Goal: Information Seeking & Learning: Find specific fact

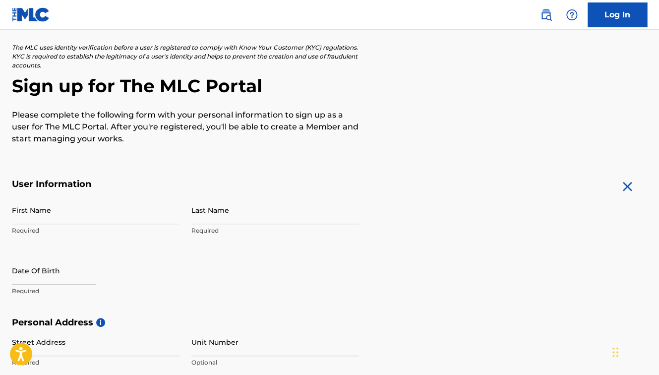
scroll to position [54, 0]
click at [62, 217] on input "First Name" at bounding box center [96, 210] width 168 height 28
type input "Butterfly"
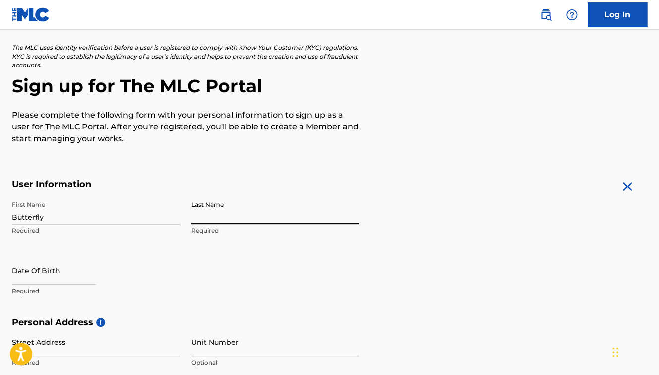
click at [254, 222] on input "Last Name" at bounding box center [275, 210] width 168 height 28
type input "[PERSON_NAME]"
click at [93, 283] on input "text" at bounding box center [54, 270] width 84 height 28
select select "7"
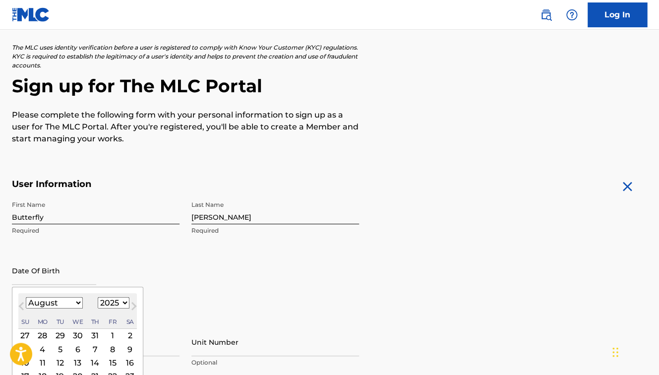
click at [98, 297] on select "1899 1900 1901 1902 1903 1904 1905 1906 1907 1908 1909 1910 1911 1912 1913 1914…" at bounding box center [114, 302] width 32 height 11
select select "1979"
click option "1979" at bounding box center [0, 0] width 0 height 0
select select "5"
click option "June" at bounding box center [0, 0] width 0 height 0
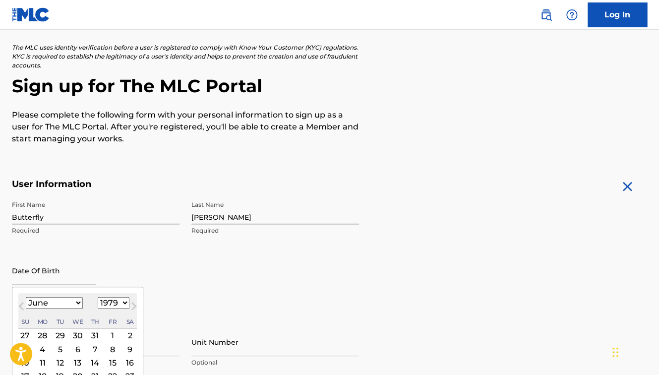
click at [128, 335] on div "2" at bounding box center [130, 335] width 12 height 12
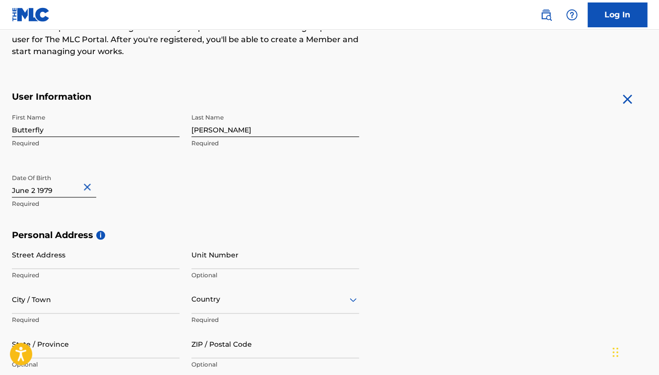
scroll to position [148, 0]
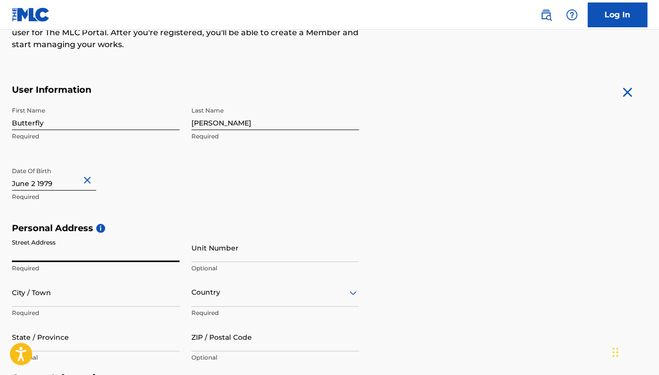
click at [126, 250] on input "Street Address" at bounding box center [96, 248] width 168 height 28
type input "5840 [PERSON_NAME] Dr"
type input "[GEOGRAPHIC_DATA]"
type input "US"
type input "TN"
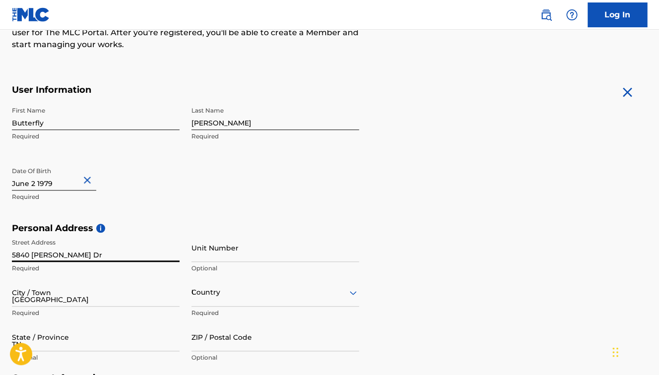
type input "37215-4805"
type input "615"
type input "812"
type input "2365"
type input "[EMAIL_ADDRESS][DOMAIN_NAME]"
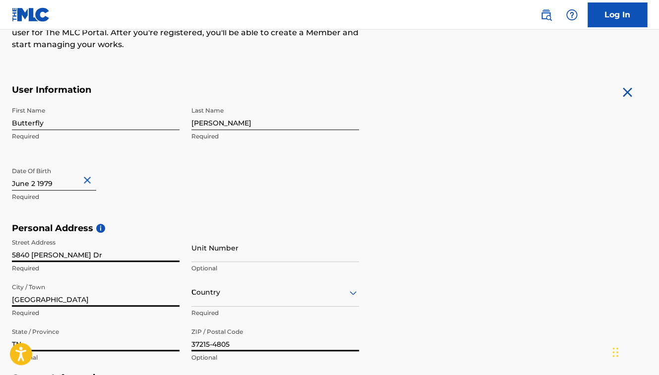
scroll to position [229, 0]
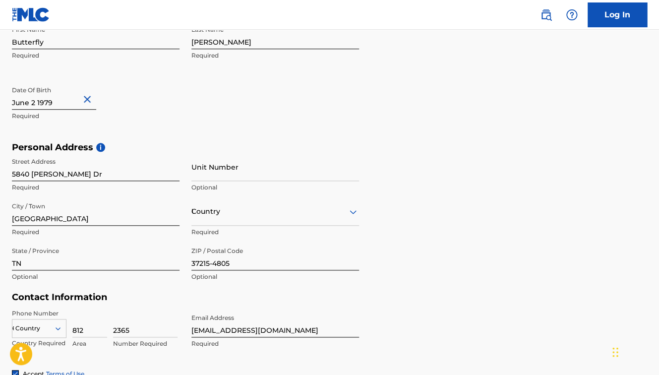
type input "US"
type input "615"
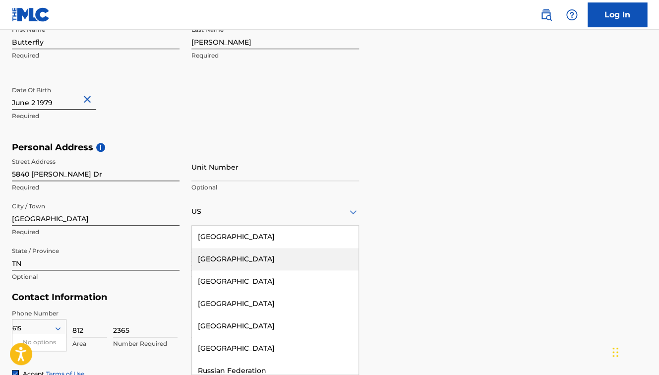
click at [439, 219] on div "Personal Address i Street Address [STREET_ADDRESS][PERSON_NAME] Required Unit N…" at bounding box center [329, 217] width 635 height 150
click at [253, 213] on div "US" at bounding box center [275, 211] width 168 height 12
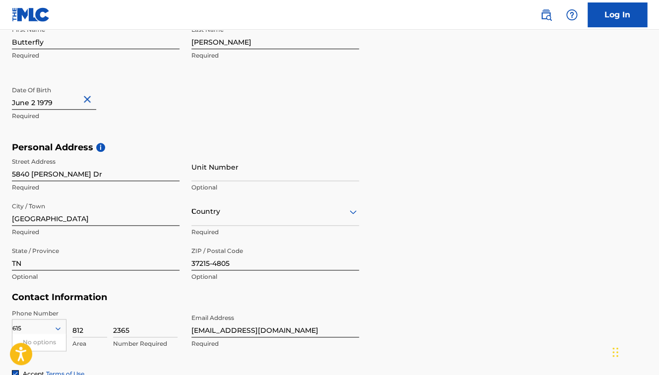
click at [257, 206] on div "US" at bounding box center [275, 211] width 168 height 12
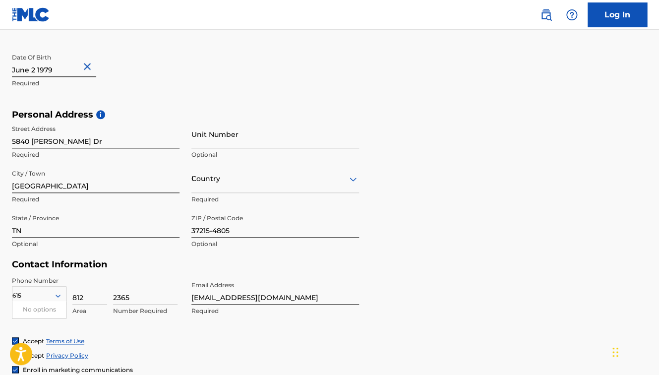
scroll to position [263, 0]
click at [349, 180] on icon at bounding box center [353, 178] width 12 height 12
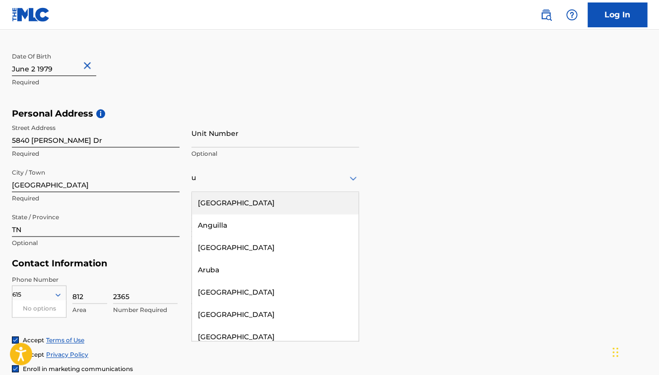
type input "u"
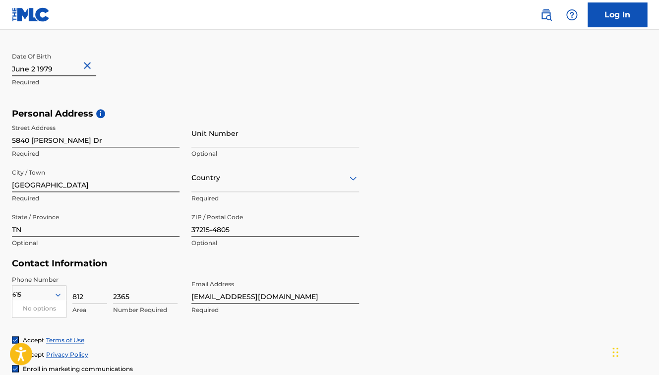
click at [447, 257] on div "Personal Address i Street Address [STREET_ADDRESS][PERSON_NAME] Required Unit N…" at bounding box center [329, 183] width 635 height 150
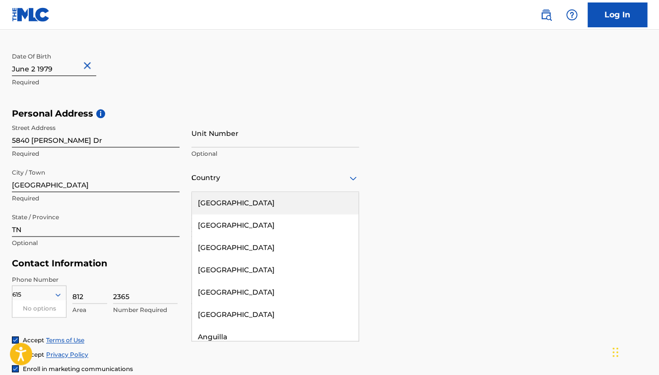
click at [349, 178] on icon at bounding box center [353, 178] width 12 height 12
click at [299, 201] on div "[GEOGRAPHIC_DATA]" at bounding box center [275, 203] width 167 height 22
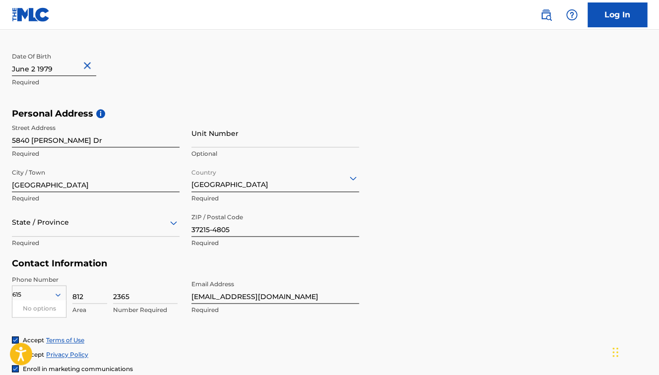
click at [285, 141] on input "Unit Number" at bounding box center [275, 133] width 168 height 28
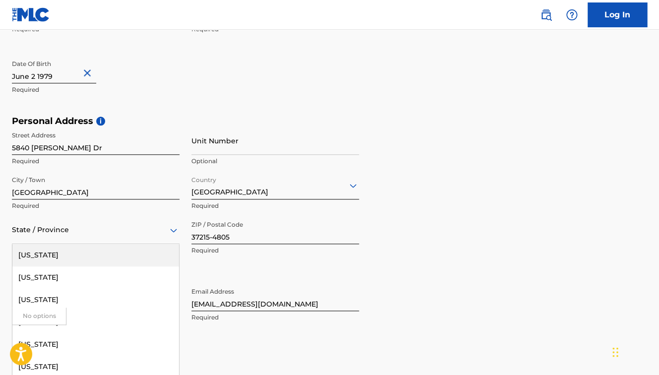
scroll to position [274, 0]
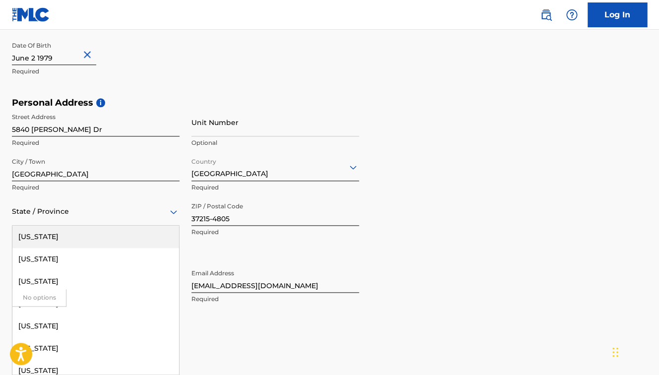
click at [100, 226] on div "[US_STATE], 1 of 57. 57 results available. Use Up and Down to choose options, p…" at bounding box center [96, 211] width 168 height 28
type input "t"
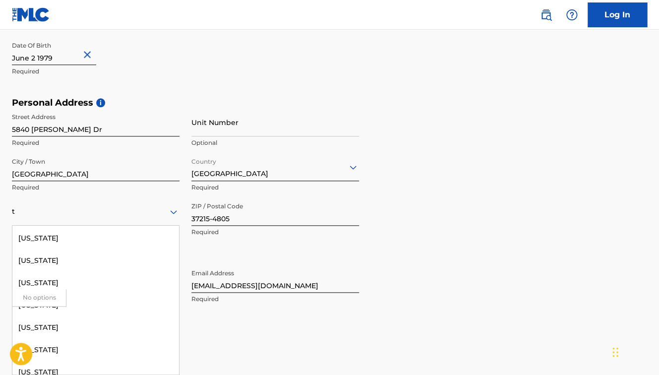
scroll to position [275, 0]
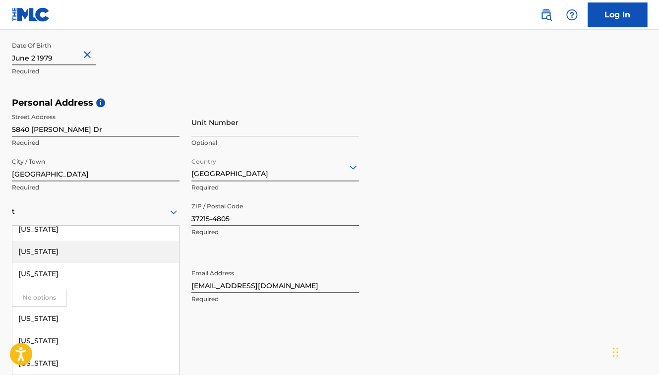
click at [62, 252] on div "[US_STATE]" at bounding box center [95, 252] width 167 height 22
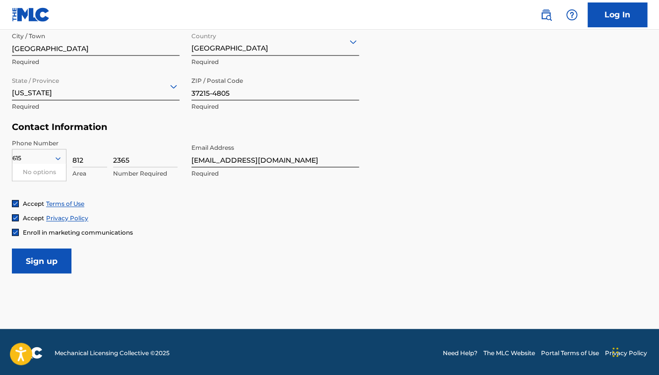
scroll to position [401, 0]
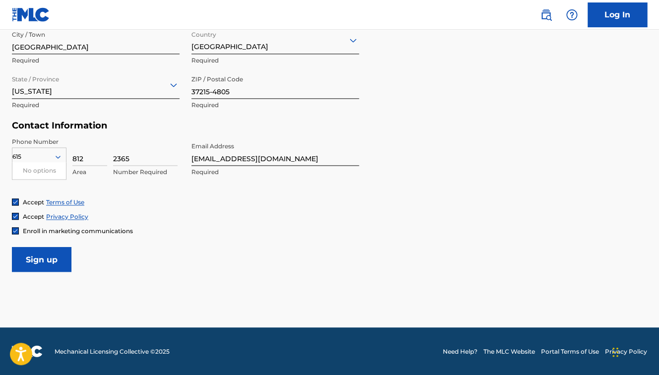
click at [17, 232] on img at bounding box center [15, 231] width 6 height 6
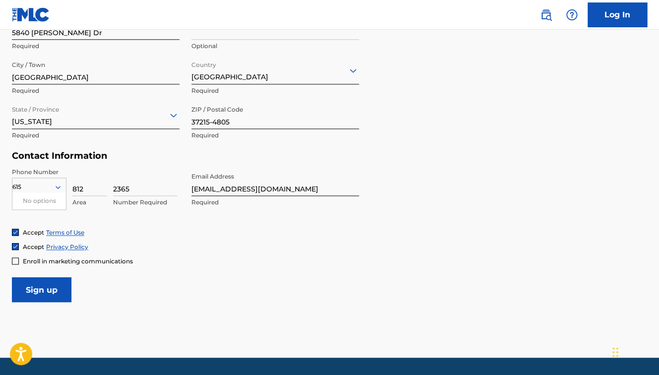
scroll to position [375, 0]
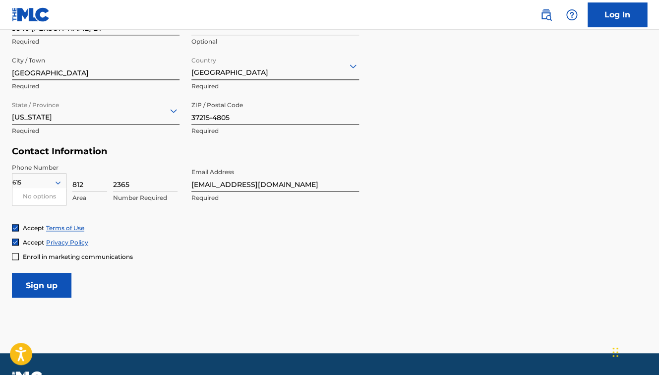
click at [57, 284] on input "Sign up" at bounding box center [42, 285] width 60 height 25
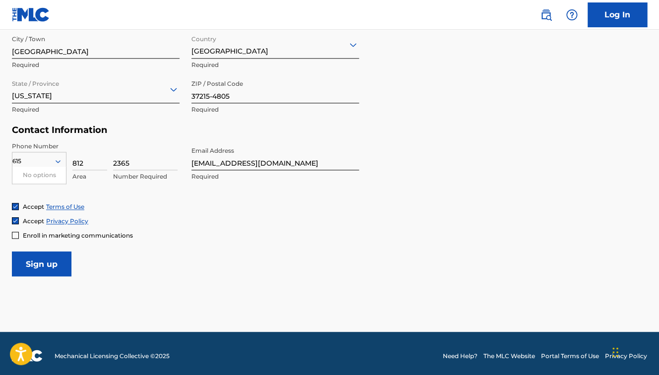
scroll to position [401, 0]
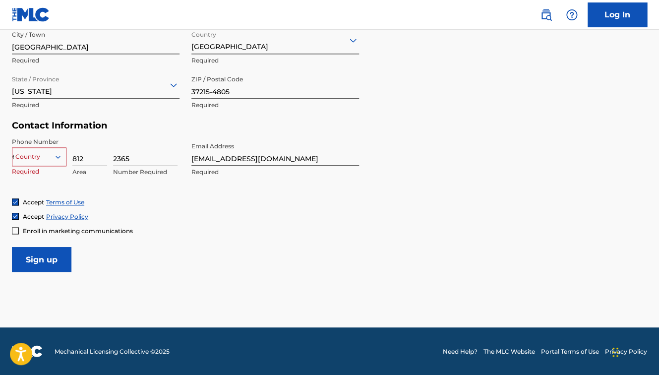
click at [51, 262] on input "Sign up" at bounding box center [42, 259] width 60 height 25
click at [59, 156] on icon at bounding box center [58, 156] width 5 height 3
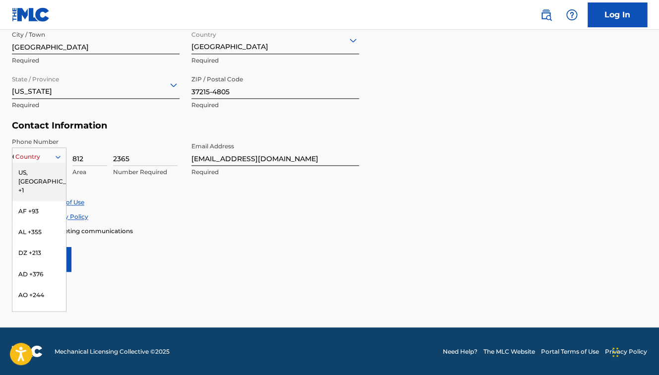
click at [44, 175] on div "US, [GEOGRAPHIC_DATA] +1" at bounding box center [39, 181] width 54 height 39
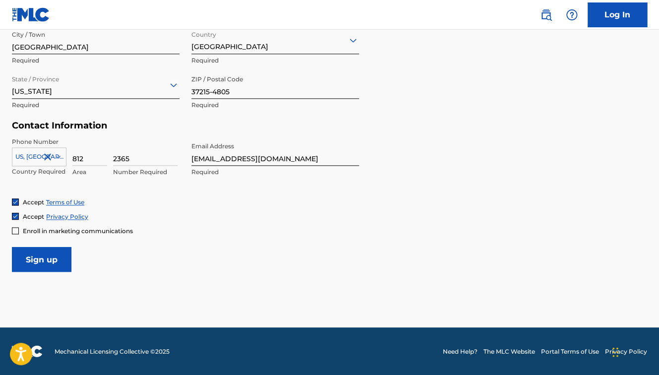
click at [59, 158] on icon at bounding box center [58, 156] width 5 height 3
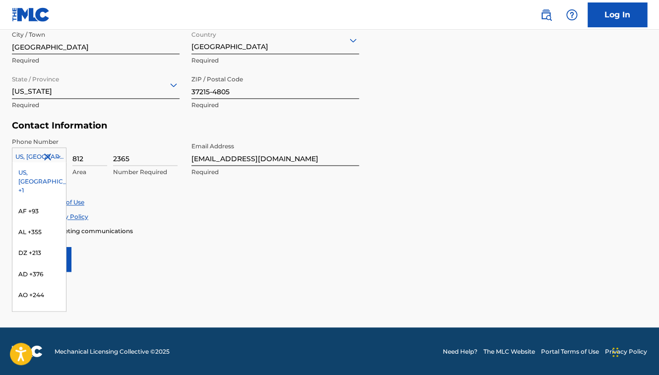
click at [39, 173] on div "US, [GEOGRAPHIC_DATA] +1" at bounding box center [39, 181] width 54 height 39
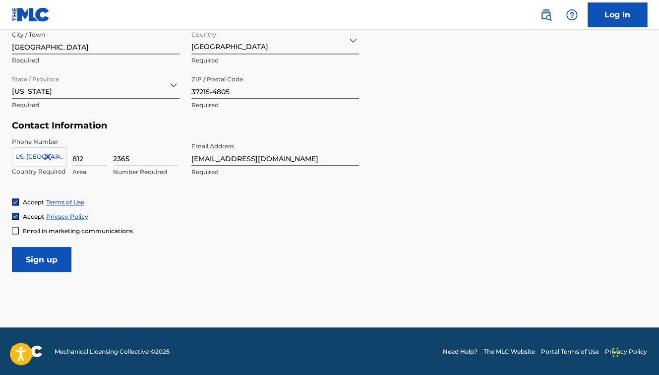
click at [44, 262] on input "Sign up" at bounding box center [42, 259] width 60 height 25
drag, startPoint x: 86, startPoint y: 157, endPoint x: 66, endPoint y: 157, distance: 20.3
click at [72, 157] on input "812" at bounding box center [89, 151] width 35 height 28
type input "615"
click at [114, 158] on input "2365" at bounding box center [145, 151] width 64 height 28
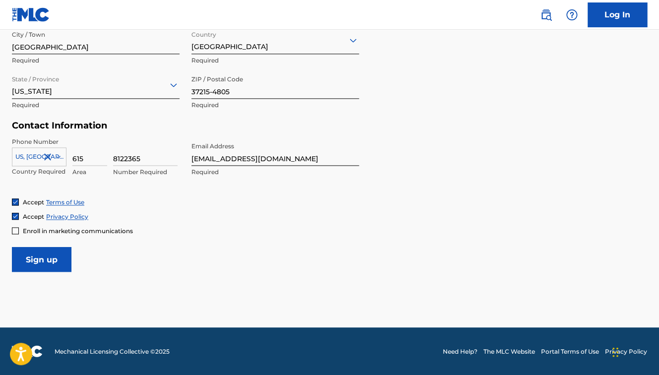
type input "8122365"
click at [50, 261] on input "Sign up" at bounding box center [42, 259] width 60 height 25
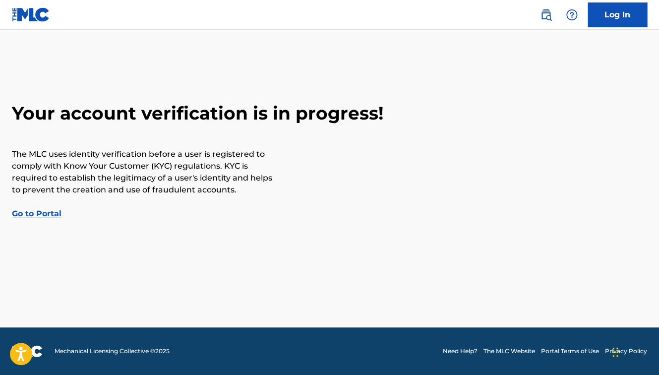
click at [49, 213] on link "Go to Portal" at bounding box center [37, 213] width 50 height 9
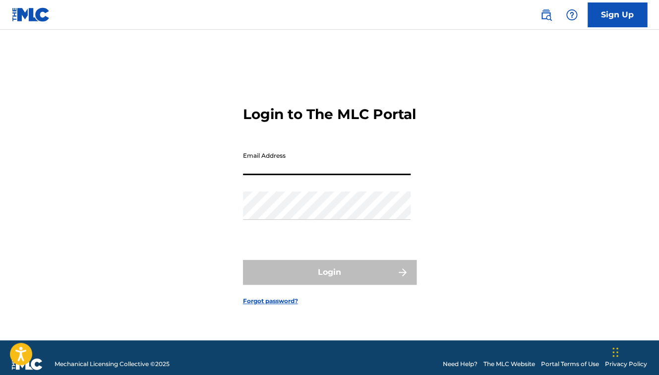
click at [329, 173] on input "Email Address" at bounding box center [327, 161] width 168 height 28
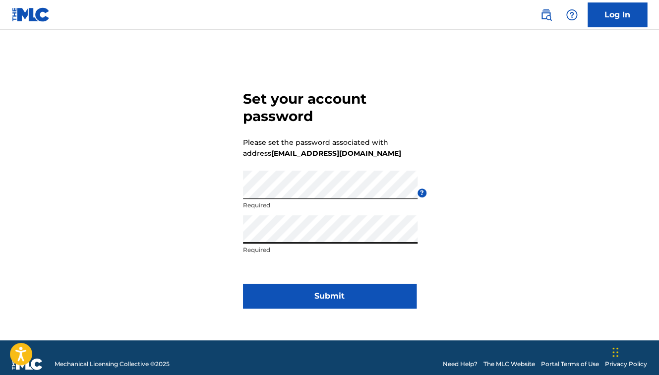
click at [322, 300] on button "Submit" at bounding box center [330, 296] width 174 height 25
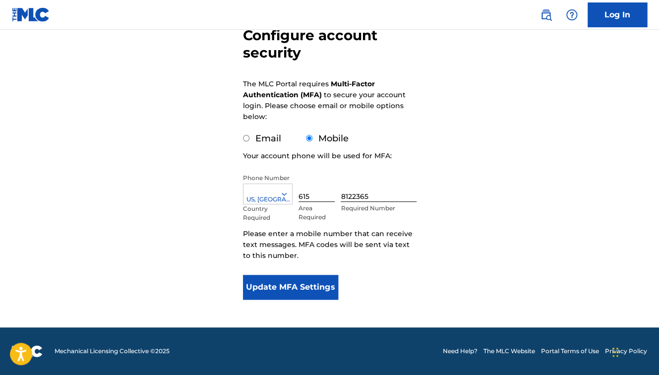
scroll to position [105, 0]
click at [299, 293] on button "Update MFA Settings" at bounding box center [291, 287] width 96 height 25
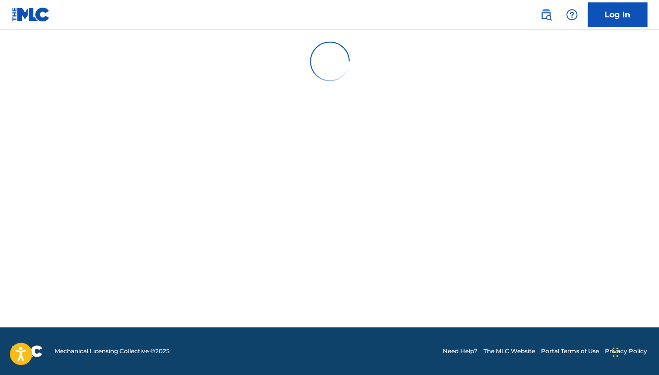
scroll to position [0, 0]
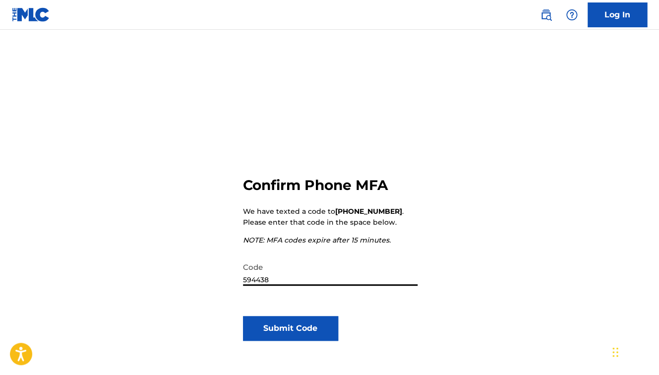
type input "594438"
click at [308, 328] on button "Submit Code" at bounding box center [291, 328] width 96 height 25
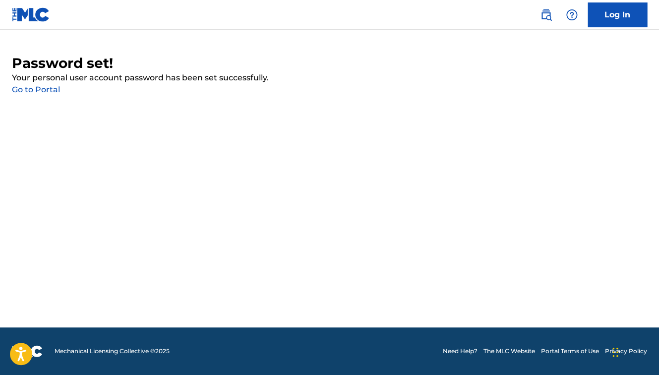
click at [51, 91] on link "Go to Portal" at bounding box center [36, 89] width 48 height 9
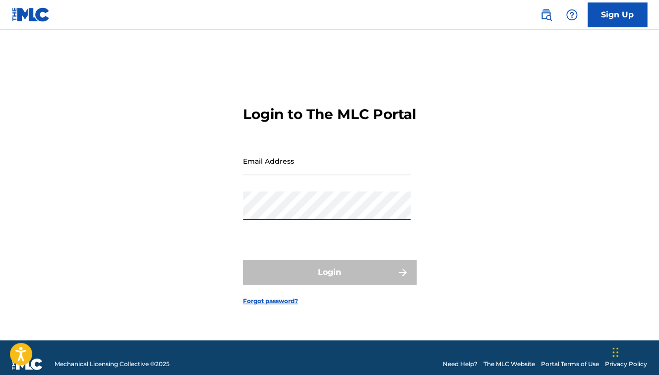
click at [364, 175] on input "Email Address" at bounding box center [327, 161] width 168 height 28
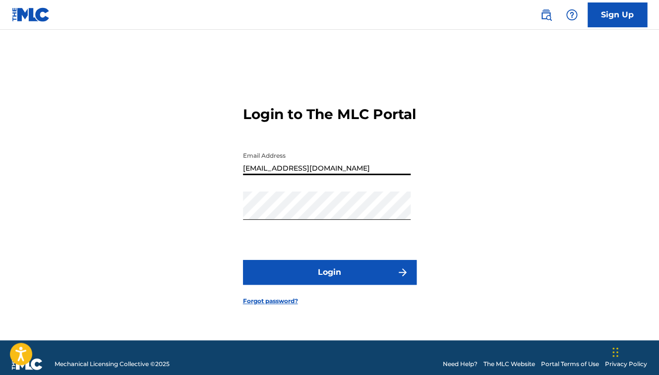
type input "[EMAIL_ADDRESS][DOMAIN_NAME]"
click at [433, 177] on div "Login to The MLC Portal Email Address butterfly@butterflyboucher.com Password L…" at bounding box center [329, 198] width 659 height 286
click at [354, 283] on button "Login" at bounding box center [330, 272] width 174 height 25
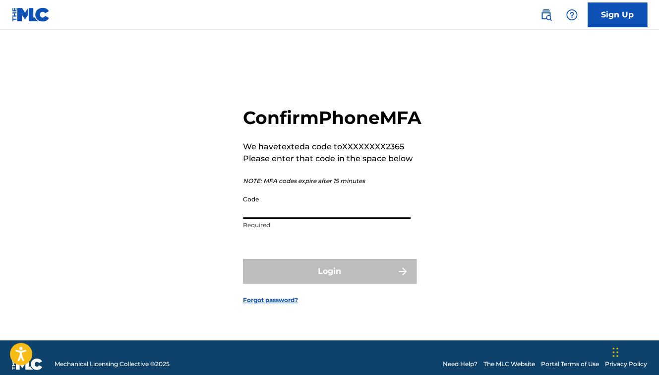
click at [319, 219] on input "Code" at bounding box center [327, 204] width 168 height 28
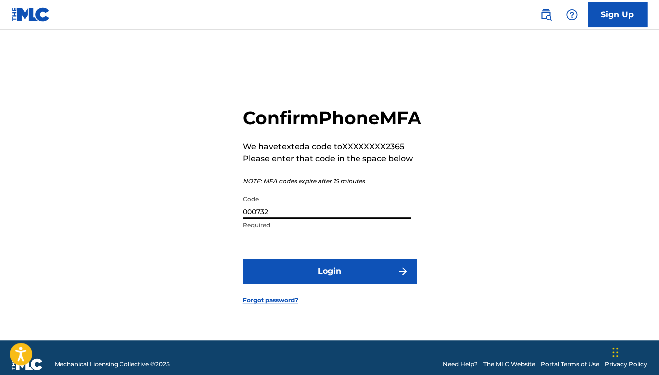
type input "000732"
click at [349, 280] on button "Login" at bounding box center [330, 271] width 174 height 25
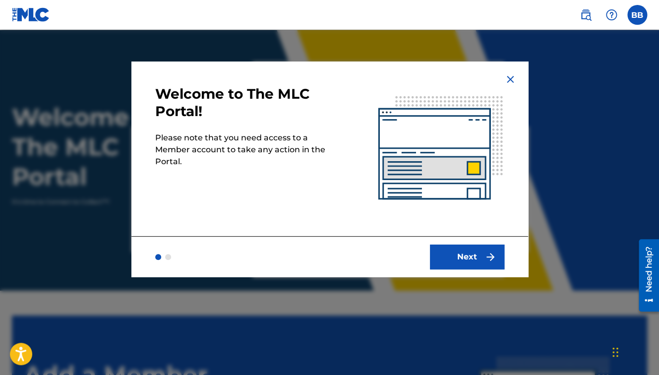
click at [470, 259] on button "Next" at bounding box center [467, 257] width 74 height 25
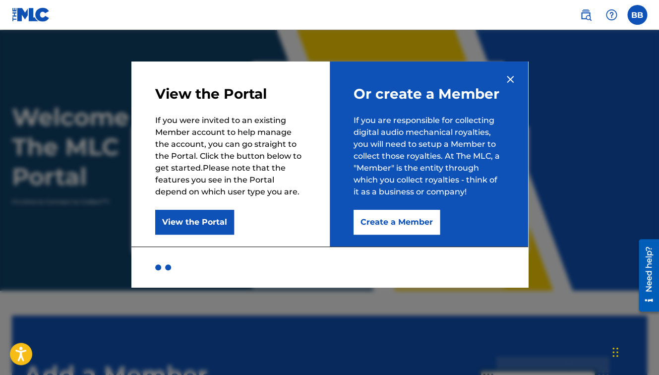
click at [402, 226] on button "Create a Member" at bounding box center [397, 222] width 86 height 25
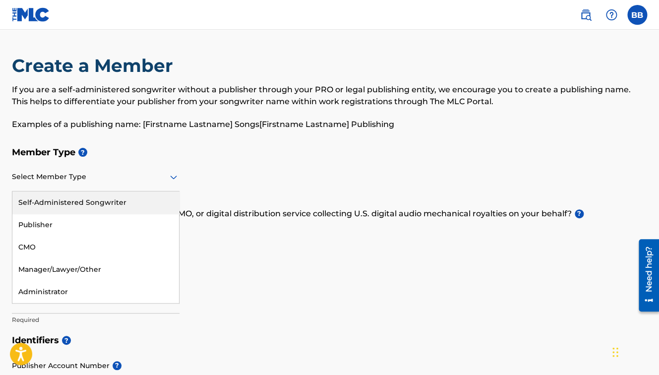
click at [174, 177] on icon at bounding box center [174, 177] width 12 height 12
click at [111, 200] on div "Self-Administered Songwriter" at bounding box center [95, 202] width 167 height 22
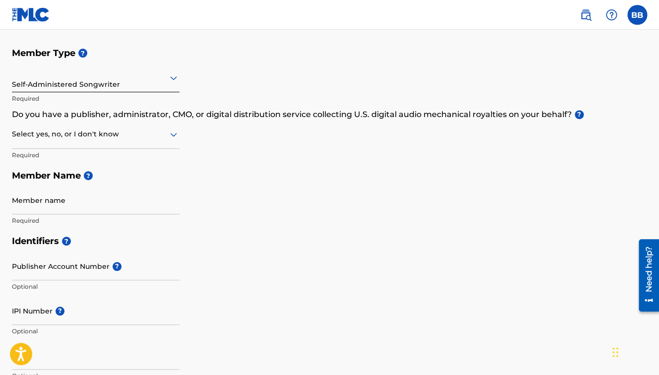
scroll to position [100, 0]
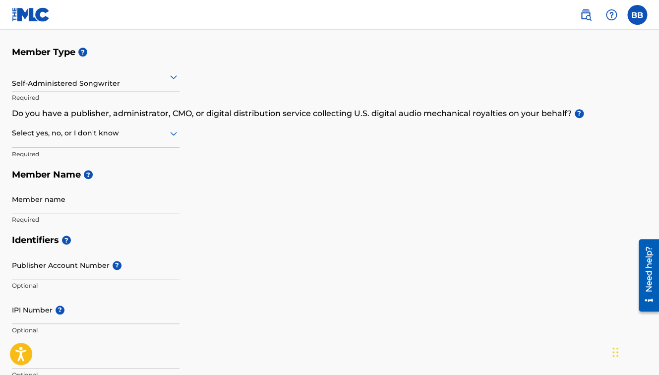
click at [173, 79] on icon at bounding box center [173, 77] width 7 height 4
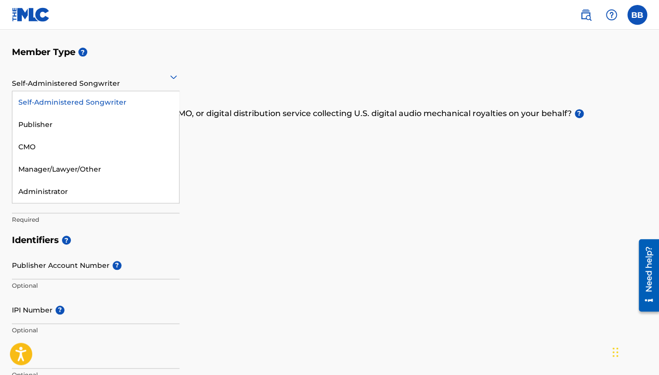
click at [114, 105] on div "Self-Administered Songwriter" at bounding box center [95, 102] width 167 height 22
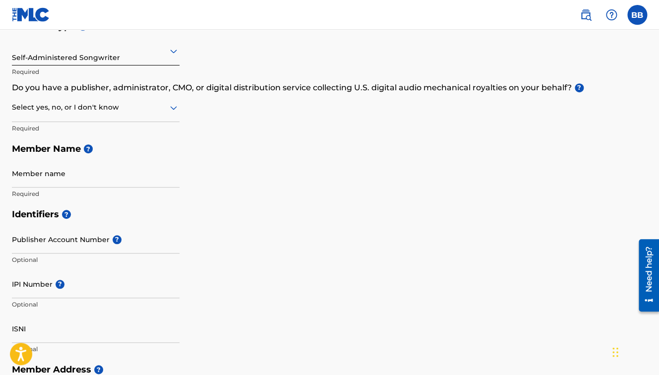
scroll to position [0, 0]
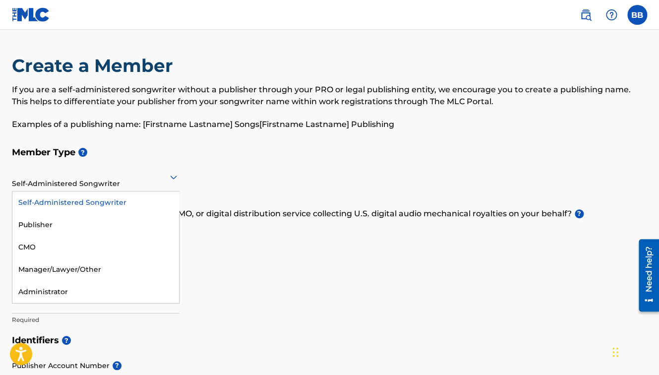
click at [176, 177] on icon at bounding box center [173, 178] width 7 height 4
click at [183, 142] on div "Create a Member If you are a self-administered songwriter without a publisher t…" at bounding box center [329, 98] width 635 height 87
click at [175, 176] on icon at bounding box center [174, 177] width 12 height 12
click at [215, 142] on h5 "Member Type ?" at bounding box center [329, 152] width 635 height 21
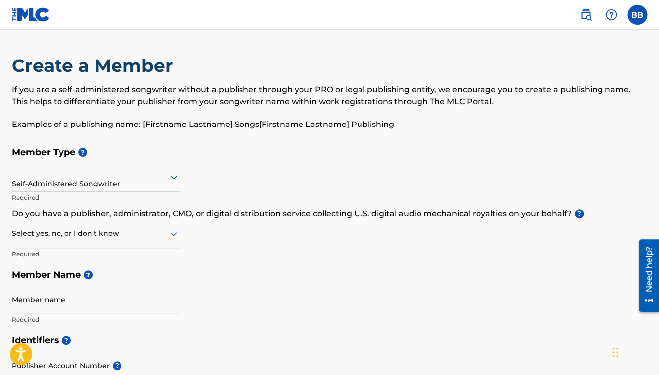
click at [588, 15] on img at bounding box center [586, 15] width 12 height 12
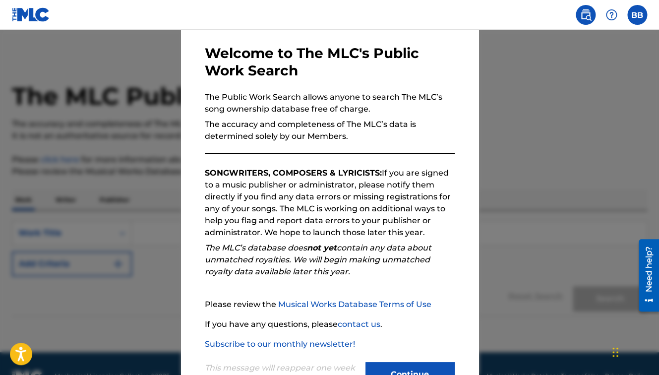
scroll to position [79, 0]
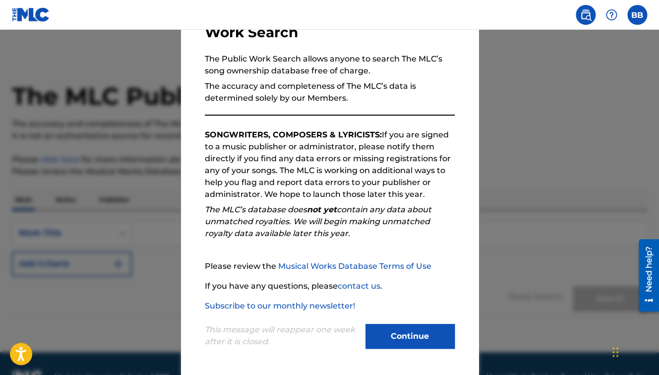
click at [405, 337] on button "Continue" at bounding box center [410, 336] width 89 height 25
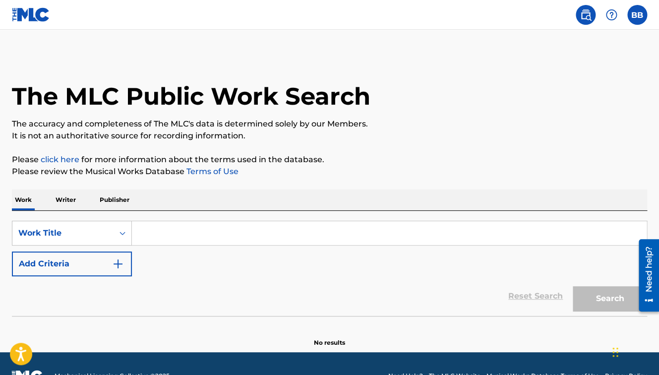
click at [228, 239] on input "Search Form" at bounding box center [389, 233] width 515 height 24
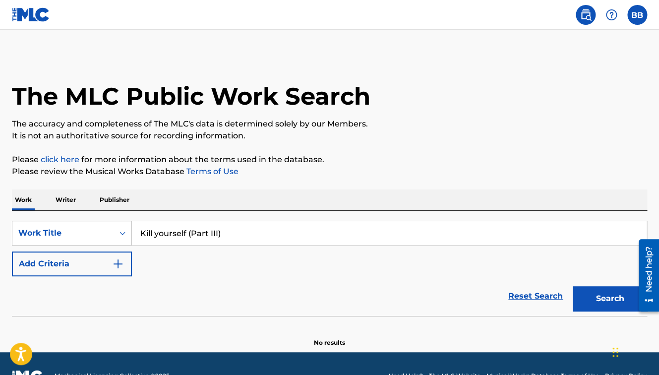
type input "Kill yourself (Part III)"
click at [573, 286] on button "Search" at bounding box center [610, 298] width 74 height 25
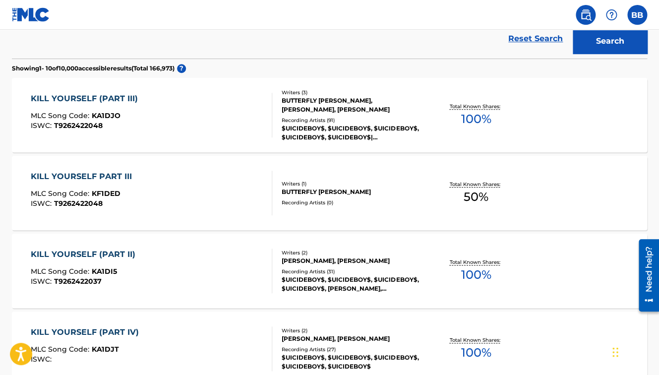
scroll to position [260, 0]
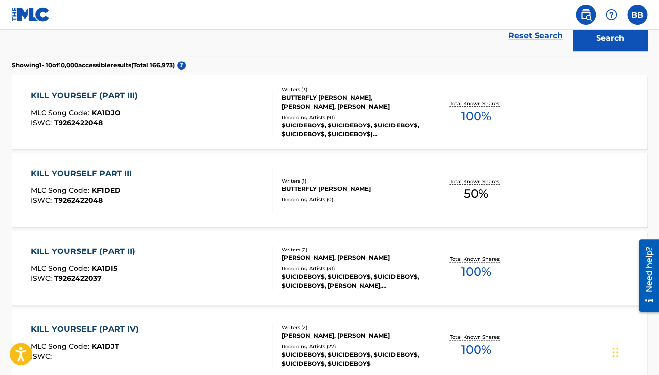
click at [474, 198] on span "50 %" at bounding box center [476, 194] width 25 height 18
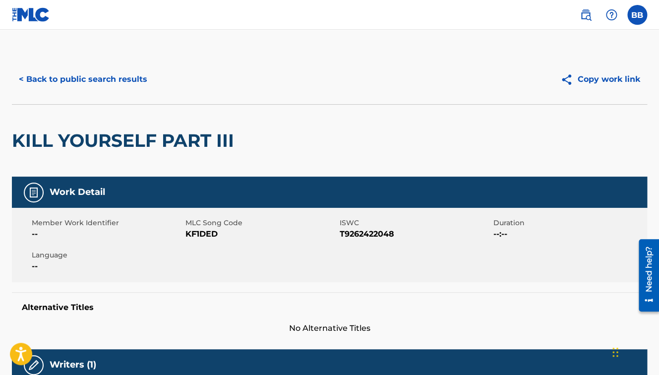
click at [103, 79] on button "< Back to public search results" at bounding box center [83, 79] width 142 height 25
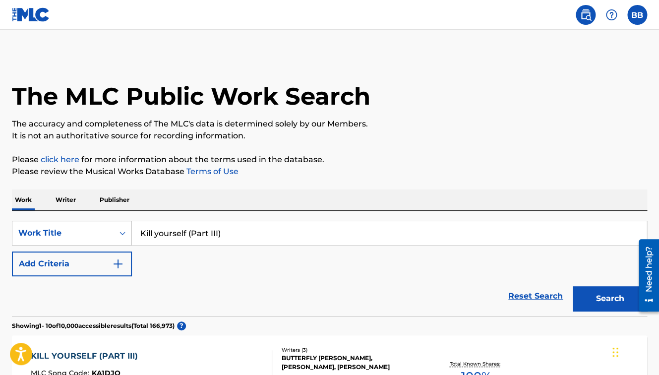
scroll to position [286, 0]
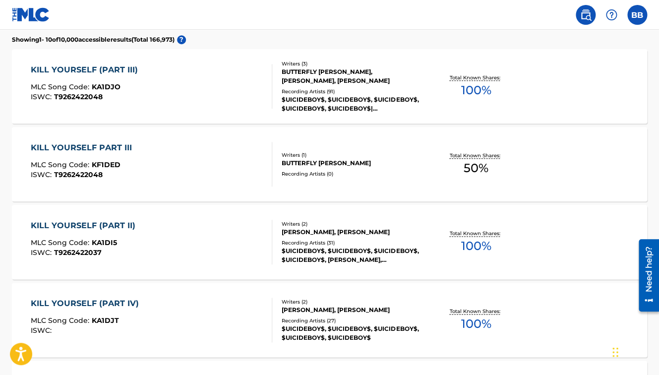
click at [477, 86] on span "100 %" at bounding box center [476, 90] width 30 height 18
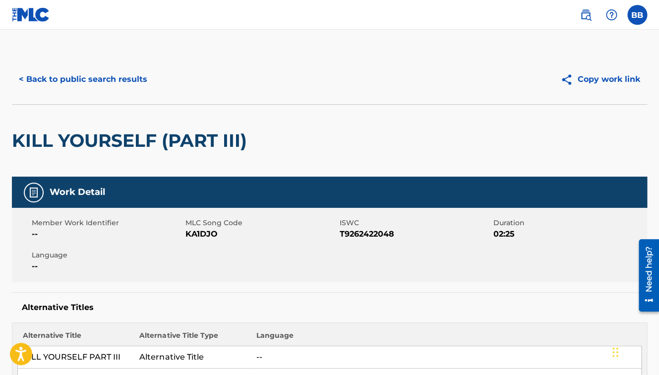
click at [56, 79] on button "< Back to public search results" at bounding box center [83, 79] width 142 height 25
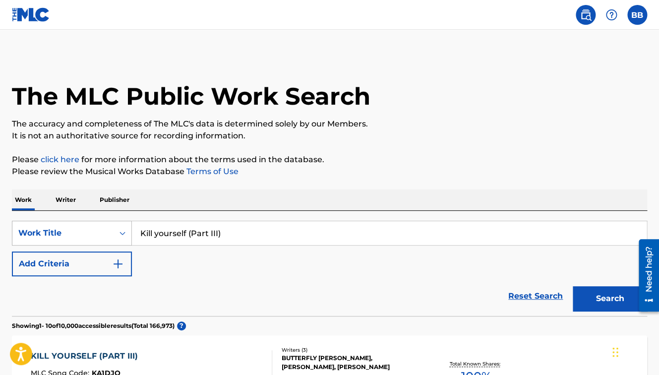
click at [116, 234] on div "Work Title" at bounding box center [72, 233] width 120 height 25
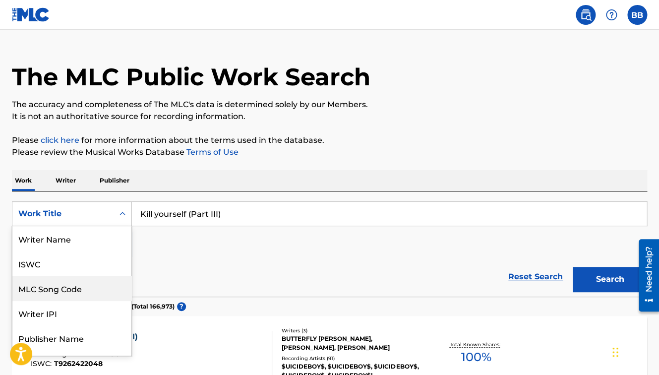
scroll to position [20, 0]
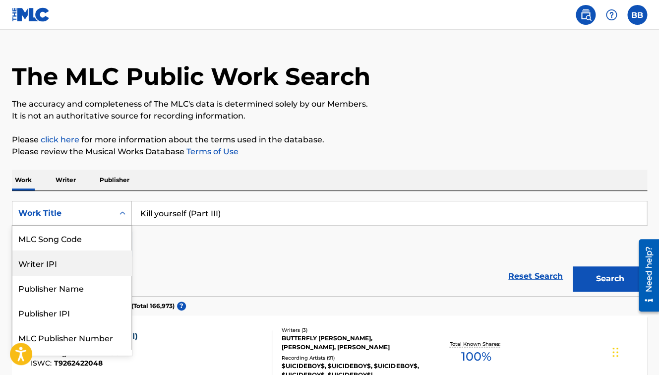
click at [105, 258] on div "Writer IPI" at bounding box center [71, 262] width 119 height 25
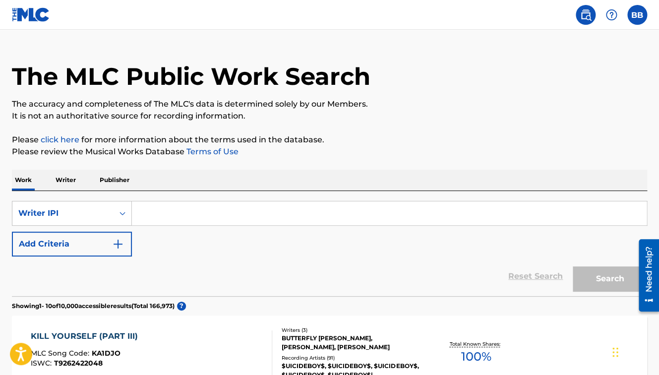
click at [64, 182] on p "Writer" at bounding box center [66, 180] width 26 height 21
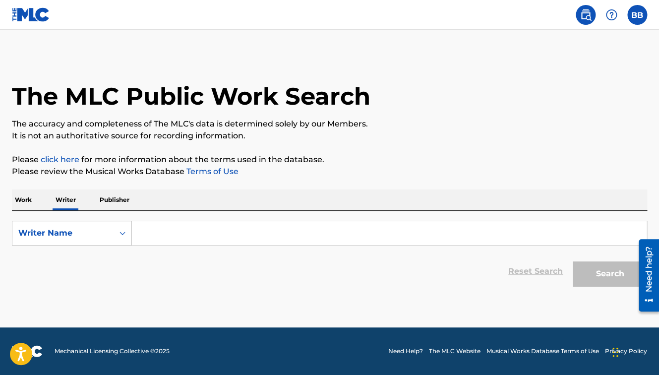
click at [170, 234] on input "Search Form" at bounding box center [389, 233] width 515 height 24
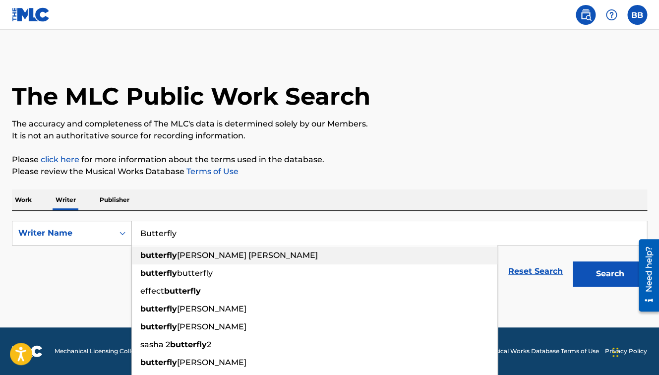
click at [187, 258] on span "giselle grace boucher" at bounding box center [247, 254] width 141 height 9
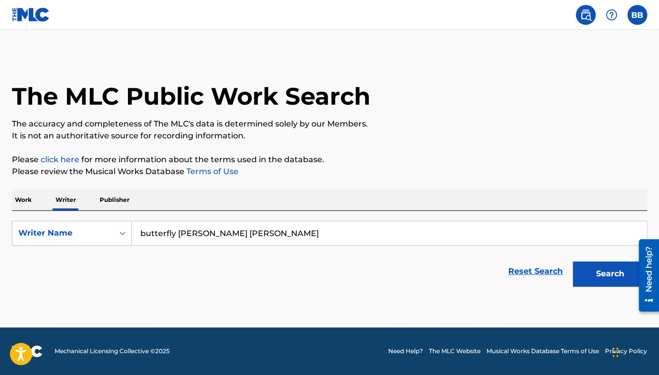
click at [573, 261] on button "Search" at bounding box center [610, 273] width 74 height 25
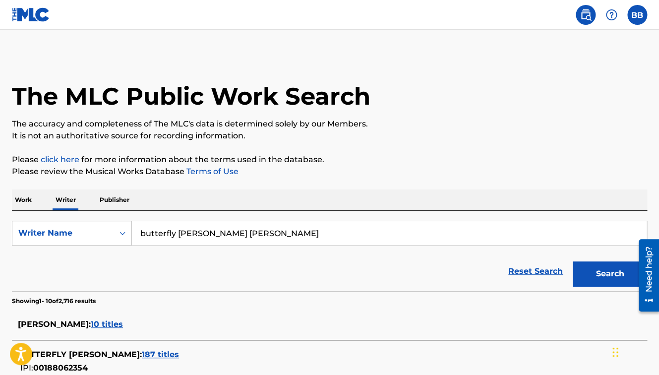
drag, startPoint x: 272, startPoint y: 232, endPoint x: 265, endPoint y: 235, distance: 7.6
click at [265, 235] on input "butterfly giselle grace boucher" at bounding box center [389, 233] width 515 height 24
drag, startPoint x: 295, startPoint y: 231, endPoint x: 125, endPoint y: 230, distance: 169.1
click at [132, 230] on input "butterfly giselle grace boucher" at bounding box center [389, 233] width 515 height 24
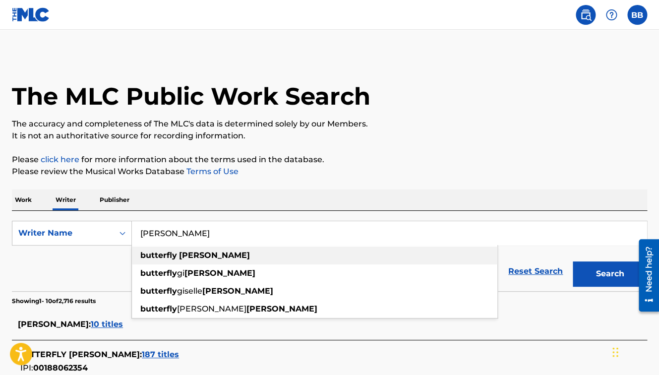
click at [147, 256] on strong "butterfly" at bounding box center [158, 254] width 37 height 9
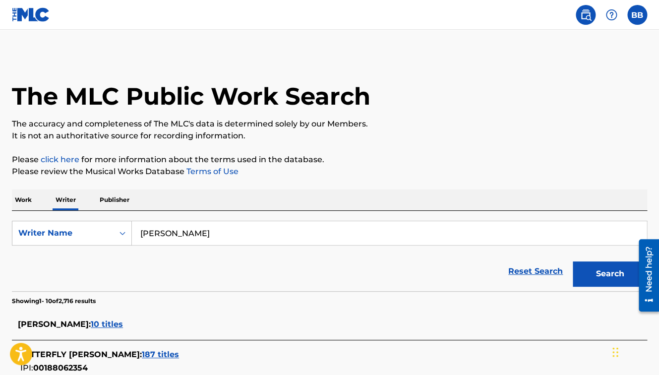
type input "butterfly boucher"
click at [600, 273] on button "Search" at bounding box center [610, 273] width 74 height 25
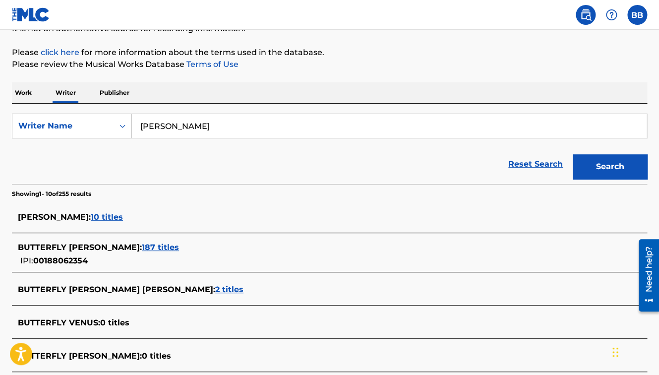
scroll to position [103, 0]
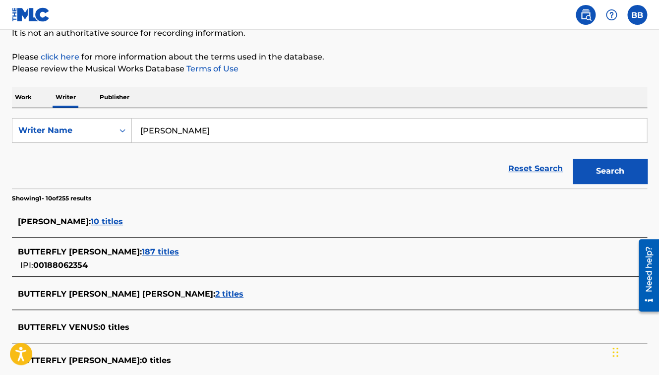
click at [123, 223] on span "10 titles" at bounding box center [107, 221] width 32 height 9
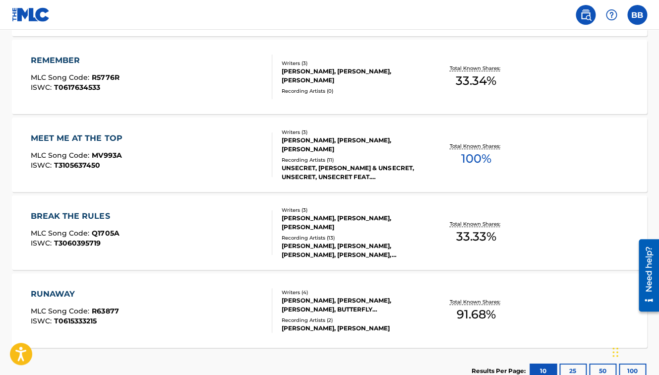
scroll to position [761, 0]
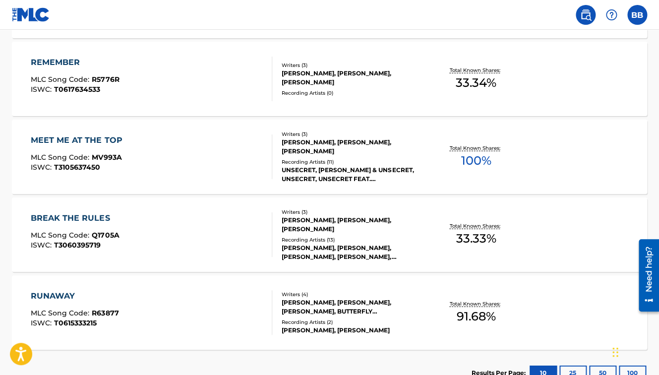
click at [477, 158] on span "100 %" at bounding box center [476, 161] width 30 height 18
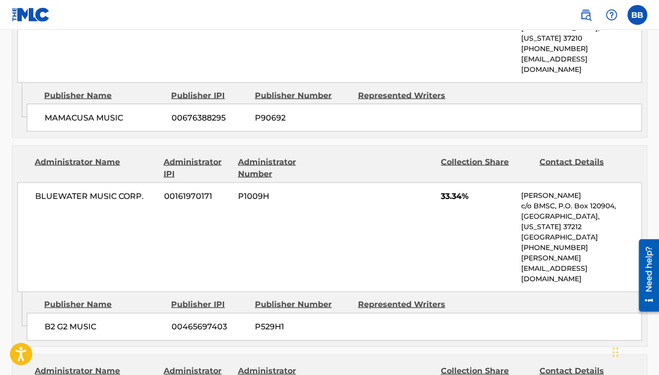
scroll to position [564, 0]
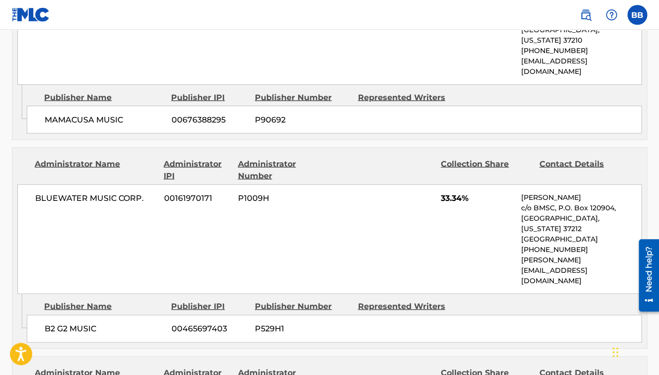
click at [9, 272] on div "< Back to public search results Copy work link MEET ME AT THE TOP Work Detail M…" at bounding box center [329, 208] width 659 height 1435
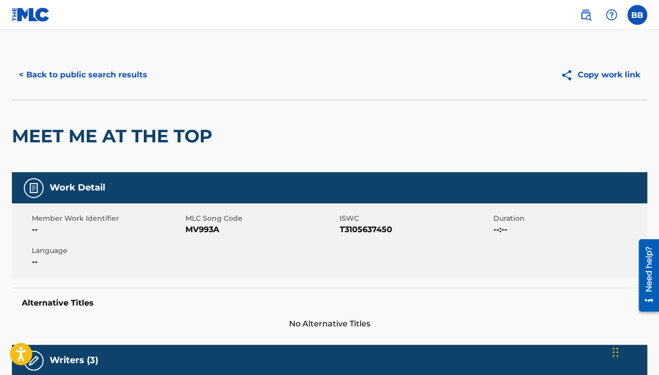
scroll to position [0, 0]
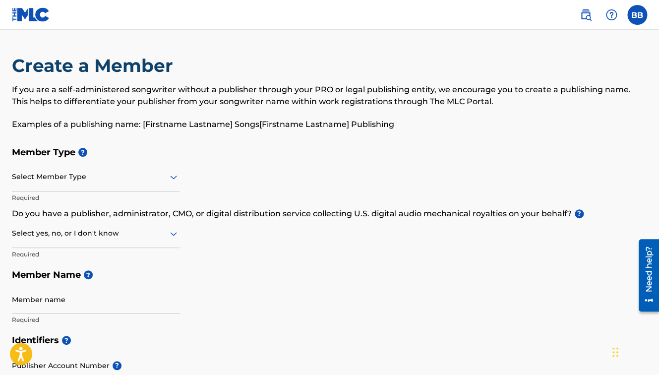
click at [585, 11] on img at bounding box center [586, 15] width 12 height 12
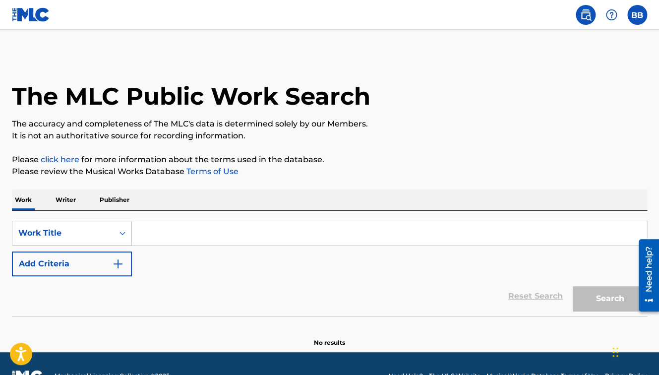
click at [67, 198] on p "Writer" at bounding box center [66, 199] width 26 height 21
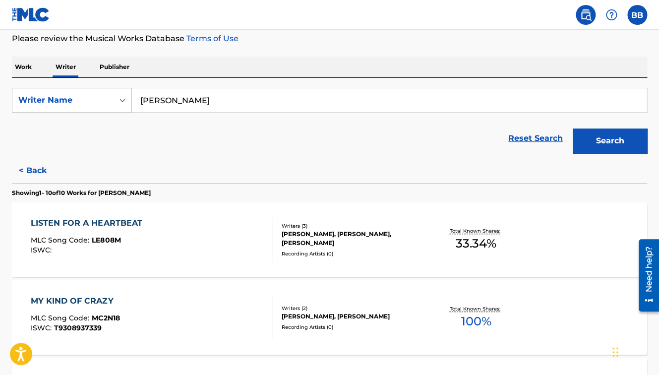
scroll to position [100, 0]
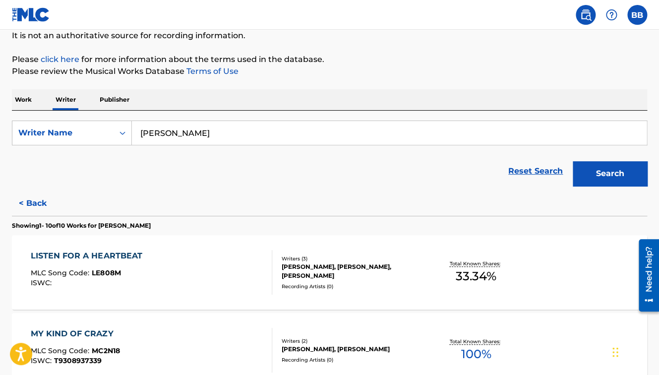
click at [37, 200] on button "< Back" at bounding box center [42, 203] width 60 height 25
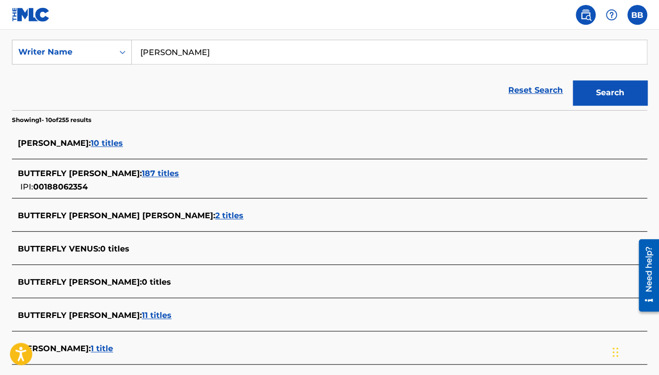
scroll to position [185, 0]
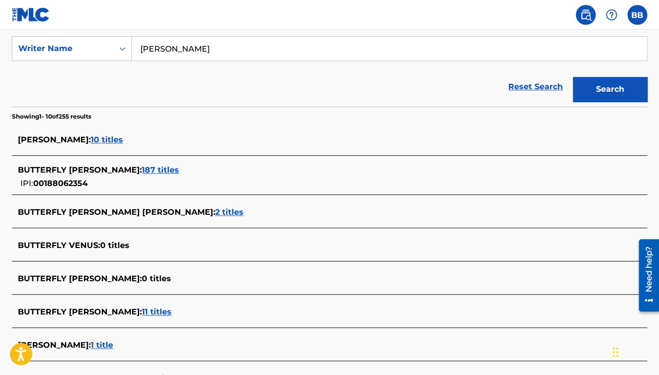
click at [177, 171] on span "187 titles" at bounding box center [160, 169] width 37 height 9
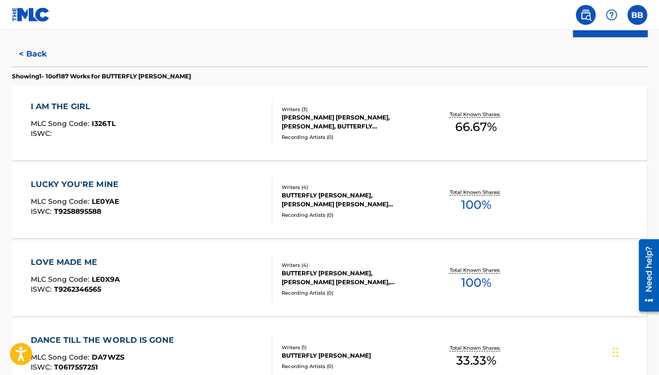
scroll to position [247, 0]
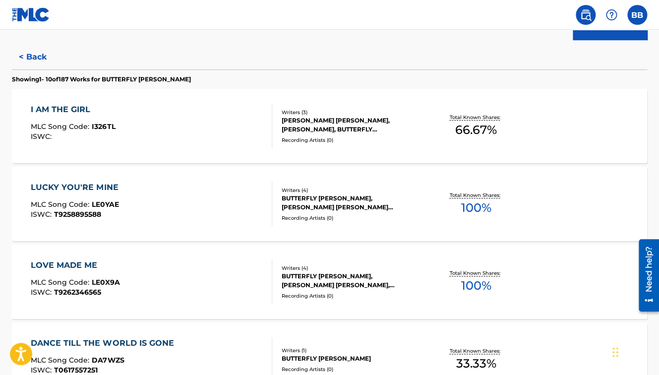
click at [471, 132] on span "66.67 %" at bounding box center [476, 130] width 42 height 18
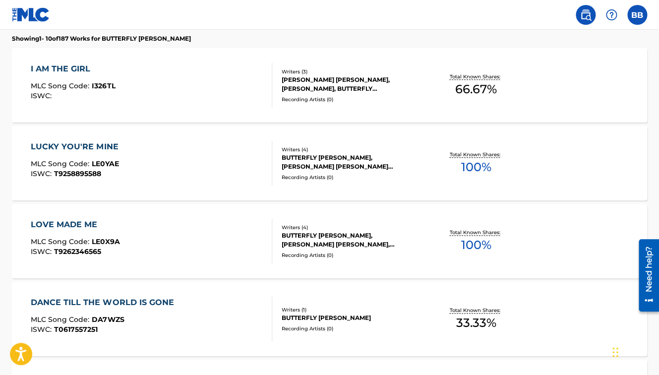
scroll to position [289, 0]
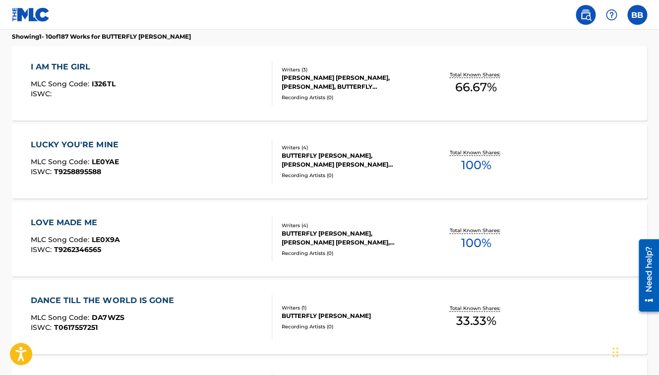
click at [475, 166] on span "100 %" at bounding box center [476, 165] width 30 height 18
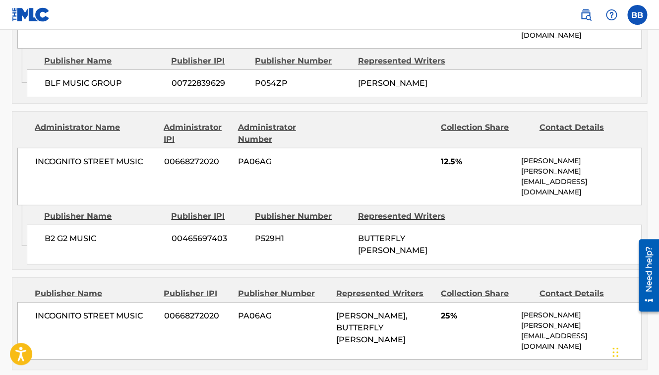
scroll to position [909, 0]
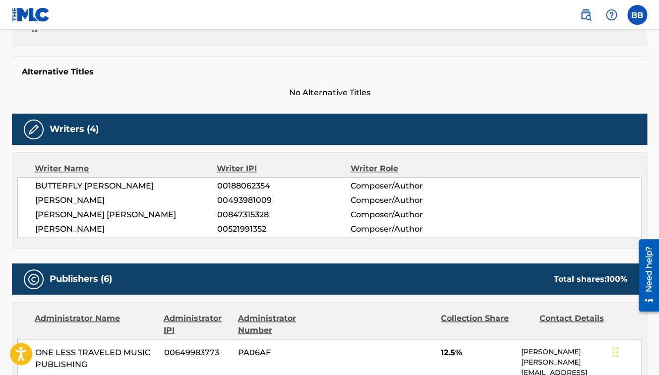
scroll to position [233, 0]
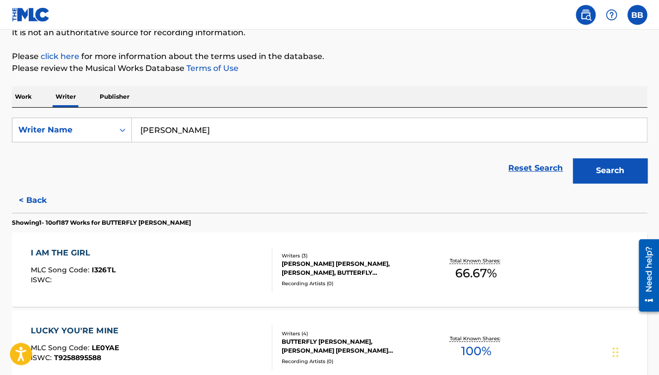
scroll to position [98, 0]
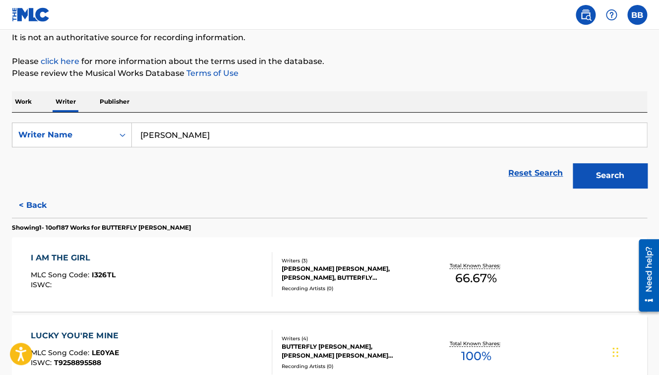
click at [38, 205] on button "< Back" at bounding box center [42, 205] width 60 height 25
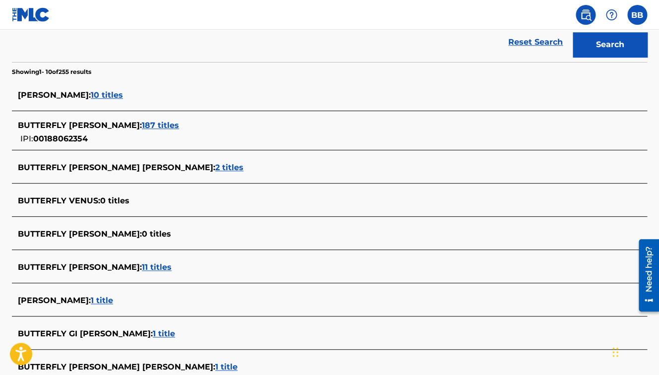
scroll to position [231, 0]
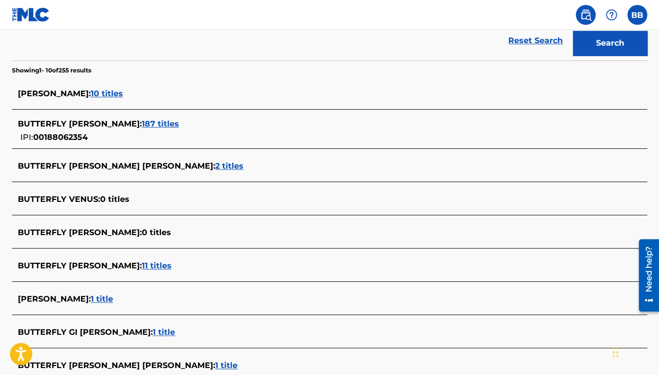
click at [215, 167] on span "2 titles" at bounding box center [229, 165] width 28 height 9
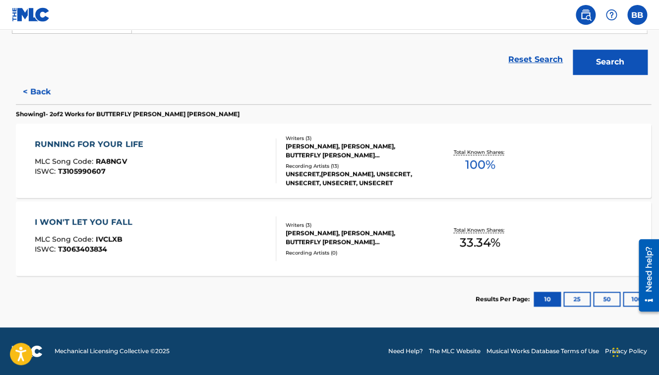
scroll to position [212, 0]
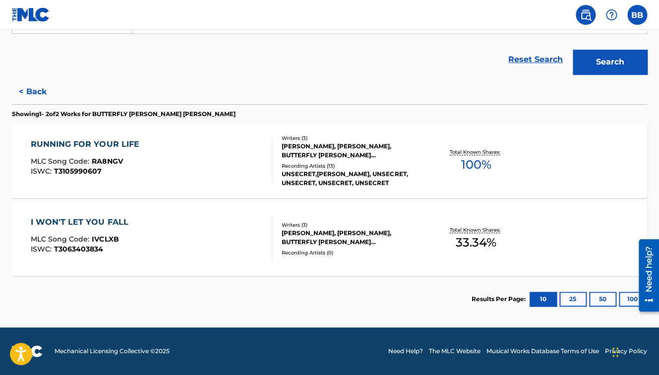
click at [477, 244] on span "33.34 %" at bounding box center [476, 243] width 41 height 18
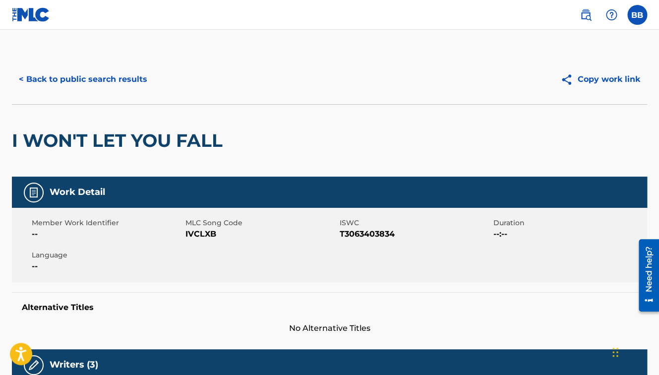
click at [45, 122] on div "I WON'T LET YOU FALL" at bounding box center [120, 141] width 216 height 72
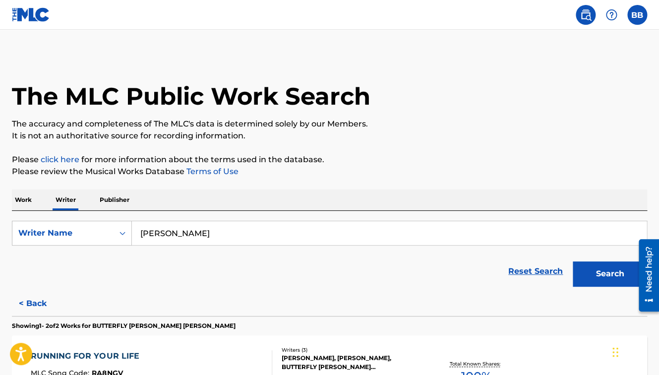
click at [237, 231] on input "butterfly boucher" at bounding box center [389, 233] width 515 height 24
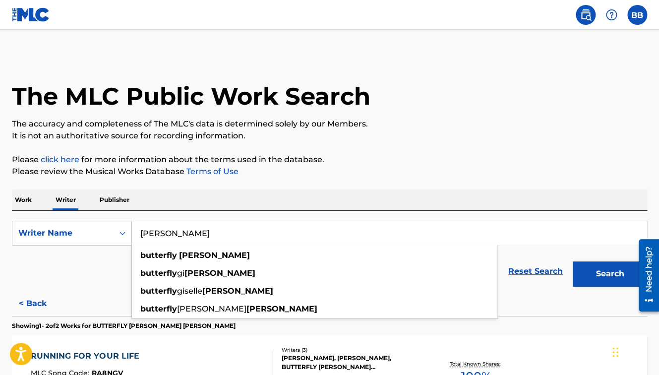
drag, startPoint x: 237, startPoint y: 231, endPoint x: 216, endPoint y: 235, distance: 21.1
click at [216, 235] on input "butterfly boucher" at bounding box center [389, 233] width 515 height 24
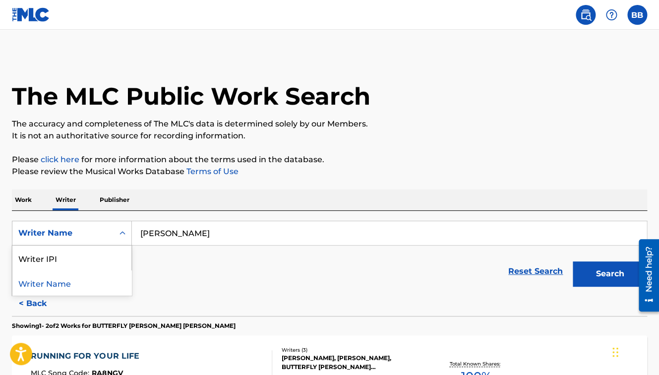
click at [123, 233] on icon "Search Form" at bounding box center [123, 233] width 10 height 10
click at [24, 201] on p "Work" at bounding box center [23, 199] width 23 height 21
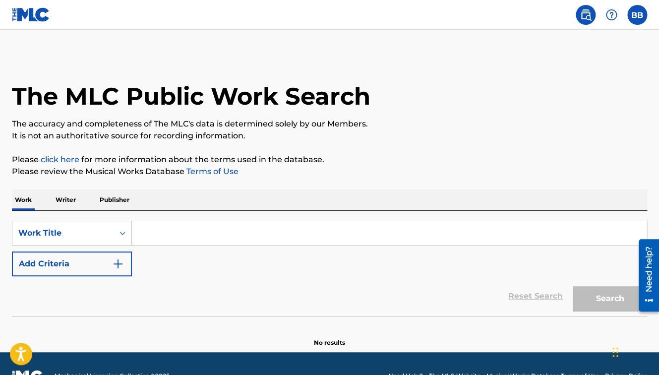
click at [210, 232] on input "Search Form" at bounding box center [389, 233] width 515 height 24
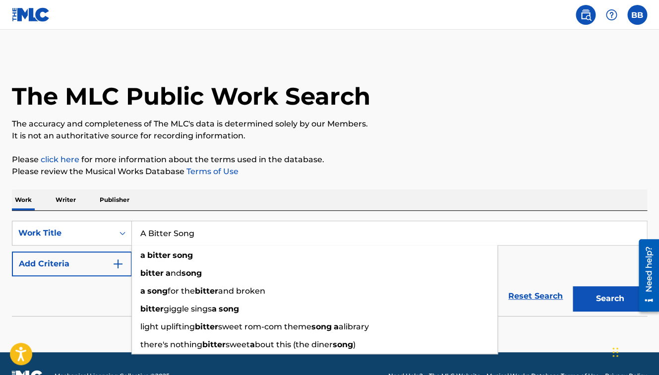
type input "A Bitter Song"
click at [573, 286] on button "Search" at bounding box center [610, 298] width 74 height 25
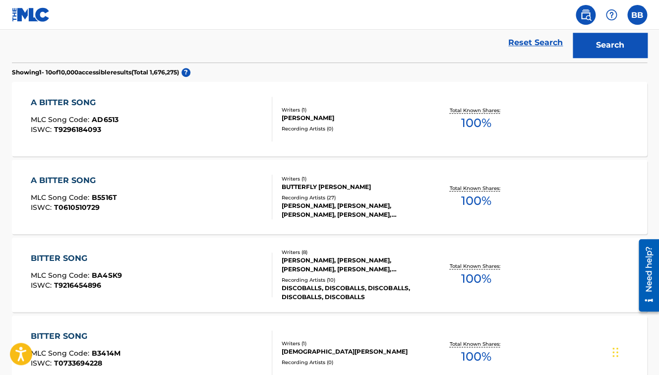
scroll to position [243, 0]
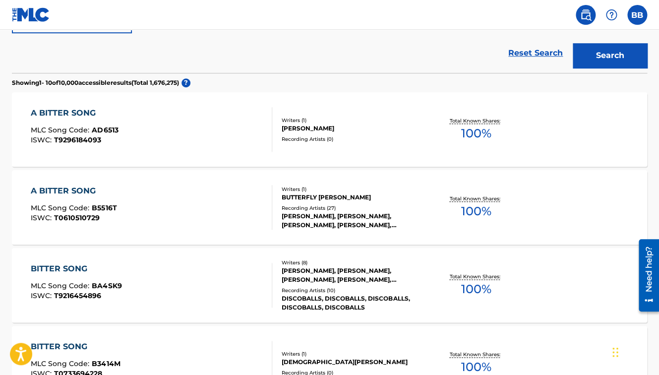
click at [469, 211] on span "100 %" at bounding box center [476, 211] width 30 height 18
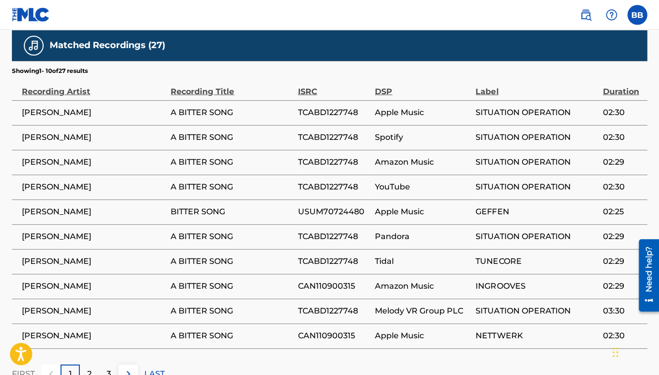
scroll to position [744, 0]
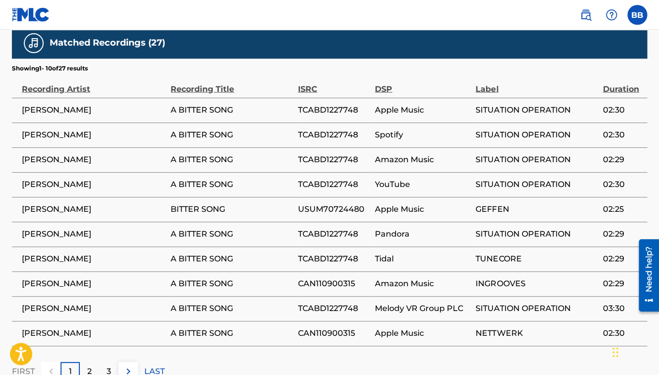
click at [364, 327] on span "CAN110900315" at bounding box center [334, 333] width 72 height 12
click at [505, 327] on span "NETTWERK" at bounding box center [537, 333] width 122 height 12
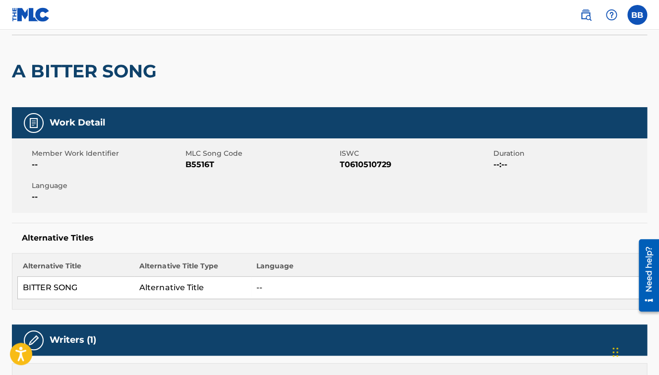
scroll to position [0, 0]
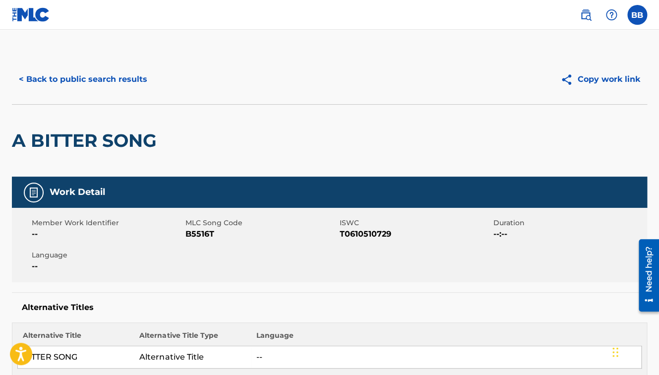
click at [195, 59] on div "< Back to public search results Copy work link" at bounding box center [329, 80] width 635 height 50
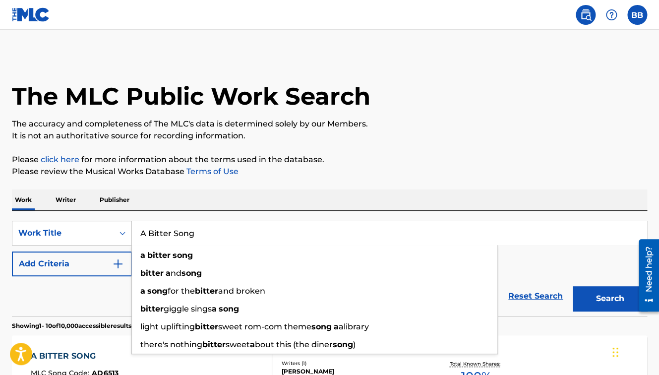
drag, startPoint x: 211, startPoint y: 233, endPoint x: 137, endPoint y: 232, distance: 73.9
click at [137, 232] on input "A Bitter Song" at bounding box center [389, 233] width 515 height 24
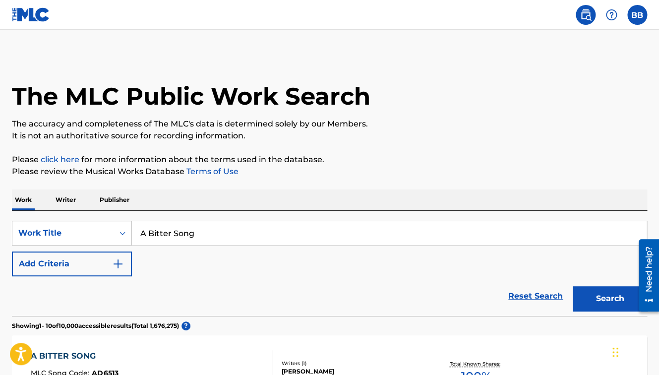
click at [64, 205] on p "Writer" at bounding box center [66, 199] width 26 height 21
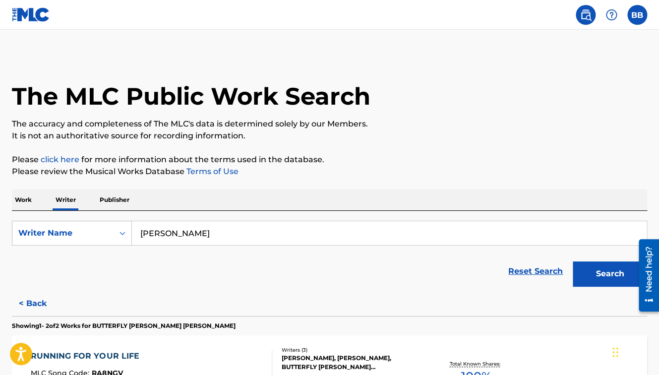
click at [234, 235] on input "butterfly boucher" at bounding box center [389, 233] width 515 height 24
click at [101, 288] on div "Reset Search Search" at bounding box center [329, 271] width 635 height 40
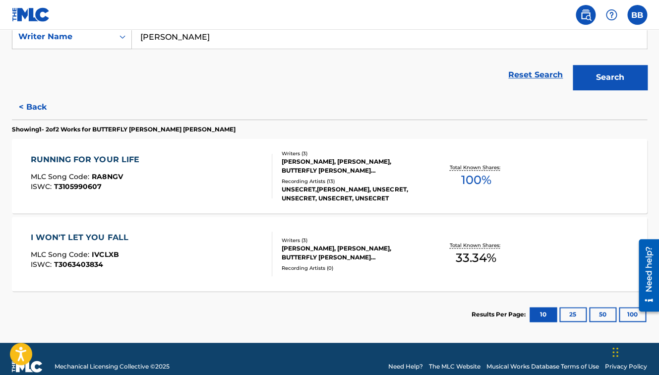
scroll to position [199, 0]
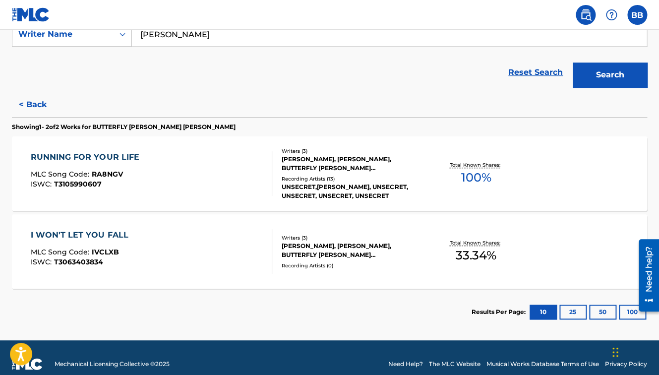
click at [38, 104] on button "< Back" at bounding box center [42, 104] width 60 height 25
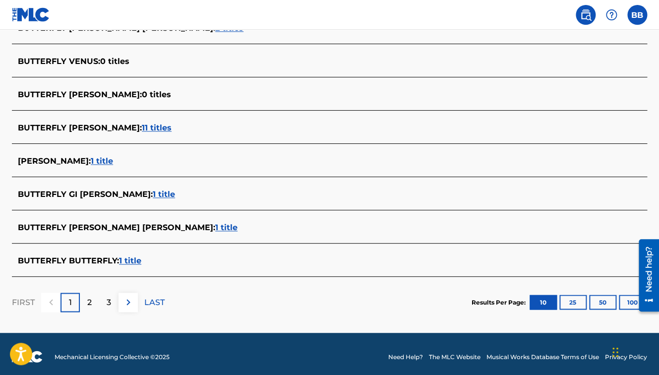
scroll to position [374, 0]
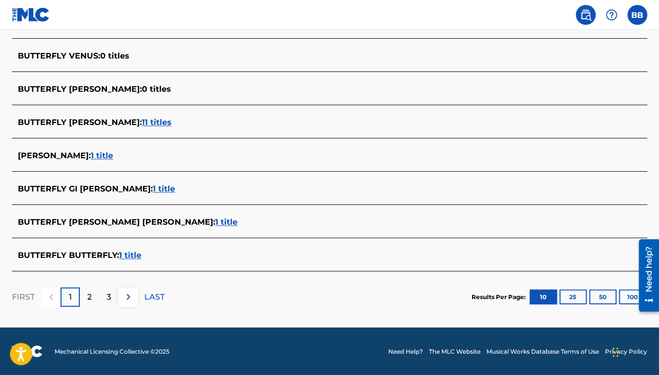
click at [215, 224] on span "1 title" at bounding box center [226, 221] width 22 height 9
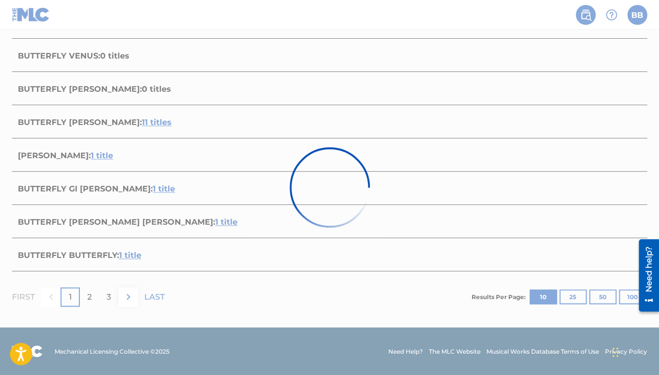
scroll to position [134, 0]
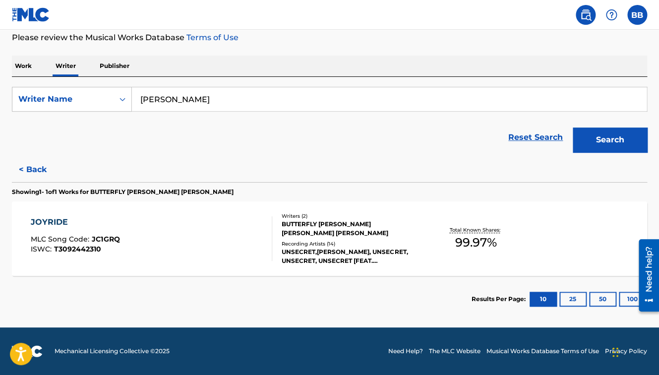
click at [480, 245] on span "99.97 %" at bounding box center [476, 243] width 42 height 18
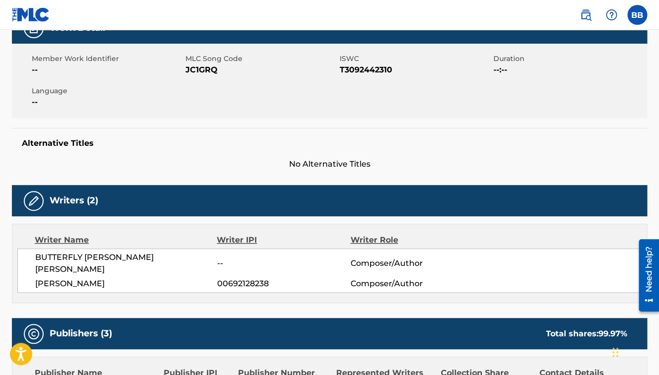
scroll to position [151, 0]
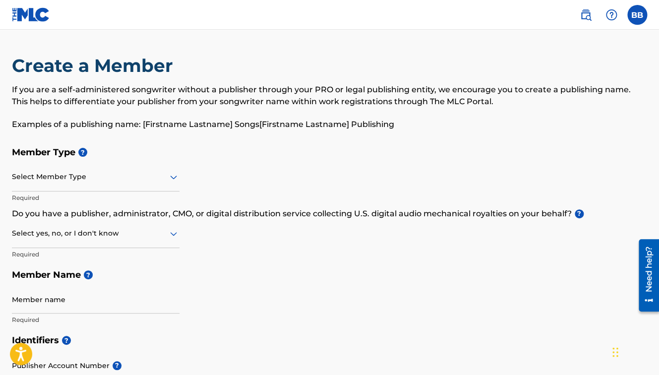
click at [587, 16] on img at bounding box center [586, 15] width 12 height 12
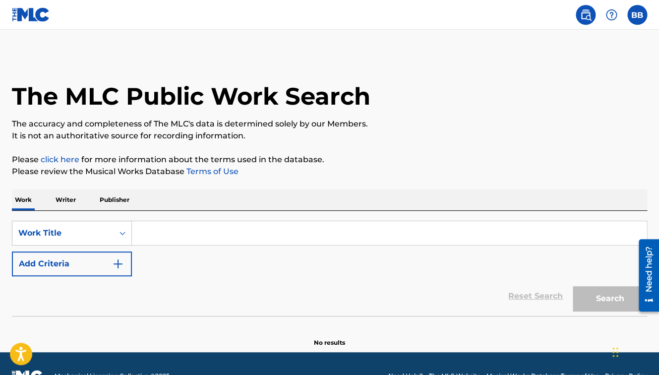
click at [424, 143] on div "The MLC Public Work Search The accuracy and completeness of The MLC's data is d…" at bounding box center [329, 201] width 659 height 293
click at [261, 138] on p "It is not an authoritative source for recording information." at bounding box center [329, 136] width 635 height 12
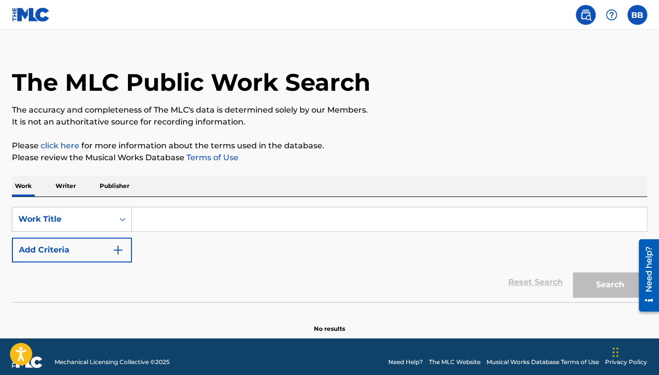
scroll to position [15, 0]
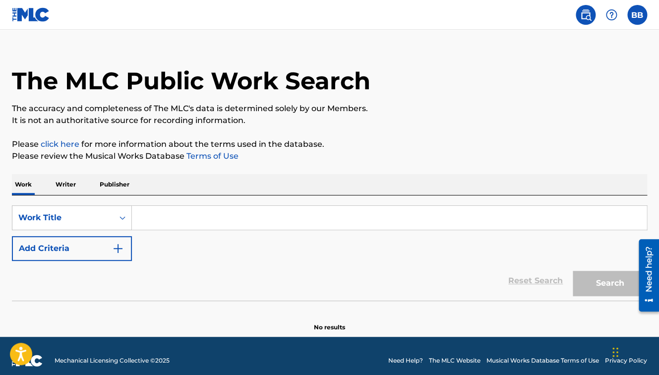
click at [61, 185] on p "Writer" at bounding box center [66, 184] width 26 height 21
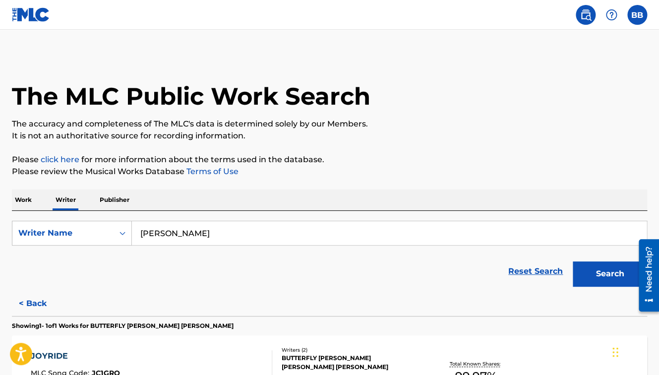
click at [45, 302] on button "< Back" at bounding box center [42, 303] width 60 height 25
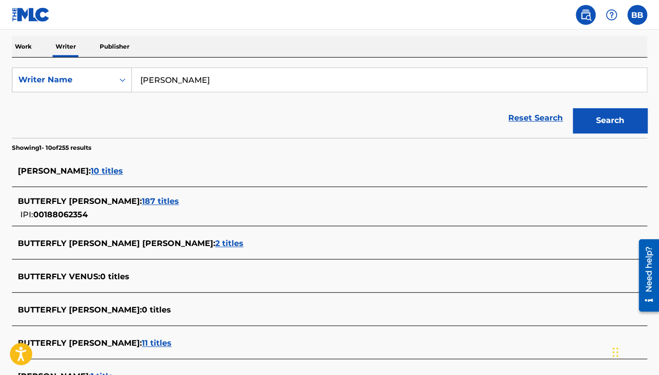
scroll to position [152, 0]
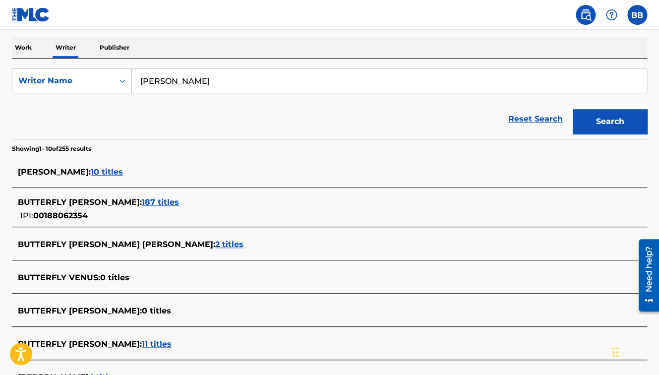
click at [123, 171] on span "10 titles" at bounding box center [107, 171] width 32 height 9
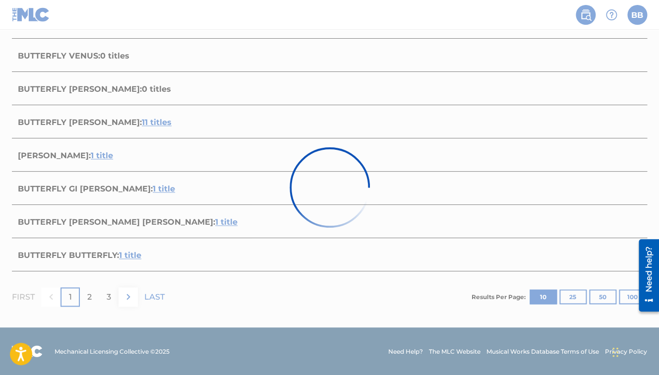
scroll to position [0, 0]
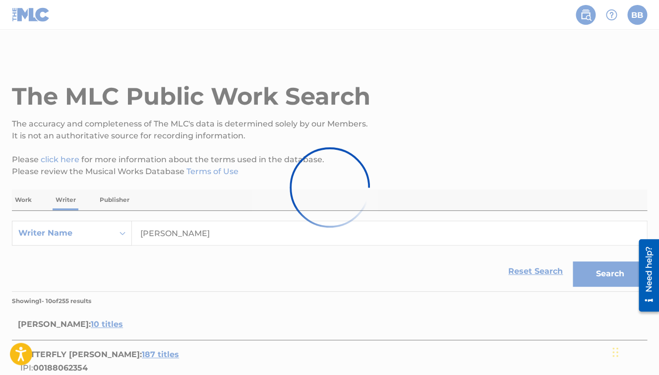
click at [254, 55] on div at bounding box center [329, 187] width 659 height 375
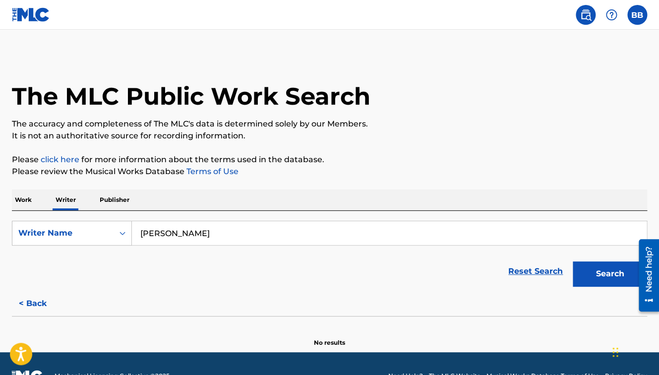
click at [35, 301] on button "< Back" at bounding box center [42, 303] width 60 height 25
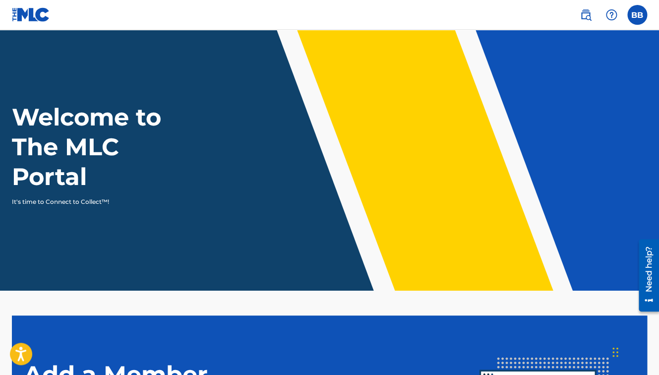
click at [634, 16] on label at bounding box center [637, 15] width 20 height 20
click at [637, 15] on input "BB Butterfly Boucher butterfly@butterflyboucher.com Notification Preferences Pr…" at bounding box center [637, 15] width 0 height 0
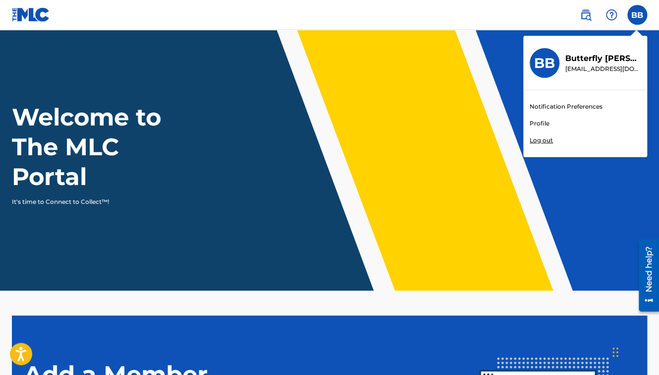
click at [540, 126] on link "Profile" at bounding box center [540, 123] width 20 height 9
